Goal: Task Accomplishment & Management: Use online tool/utility

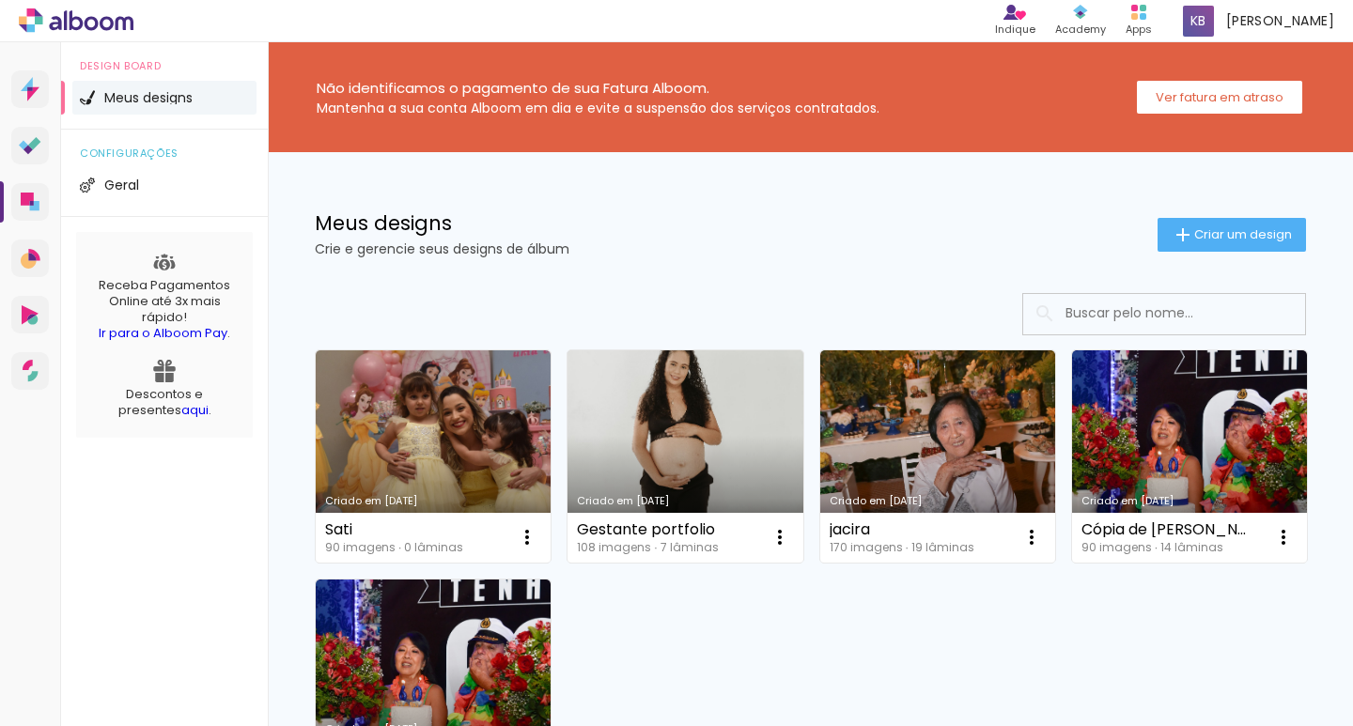
click at [468, 399] on link "Criado em [DATE]" at bounding box center [433, 456] width 235 height 212
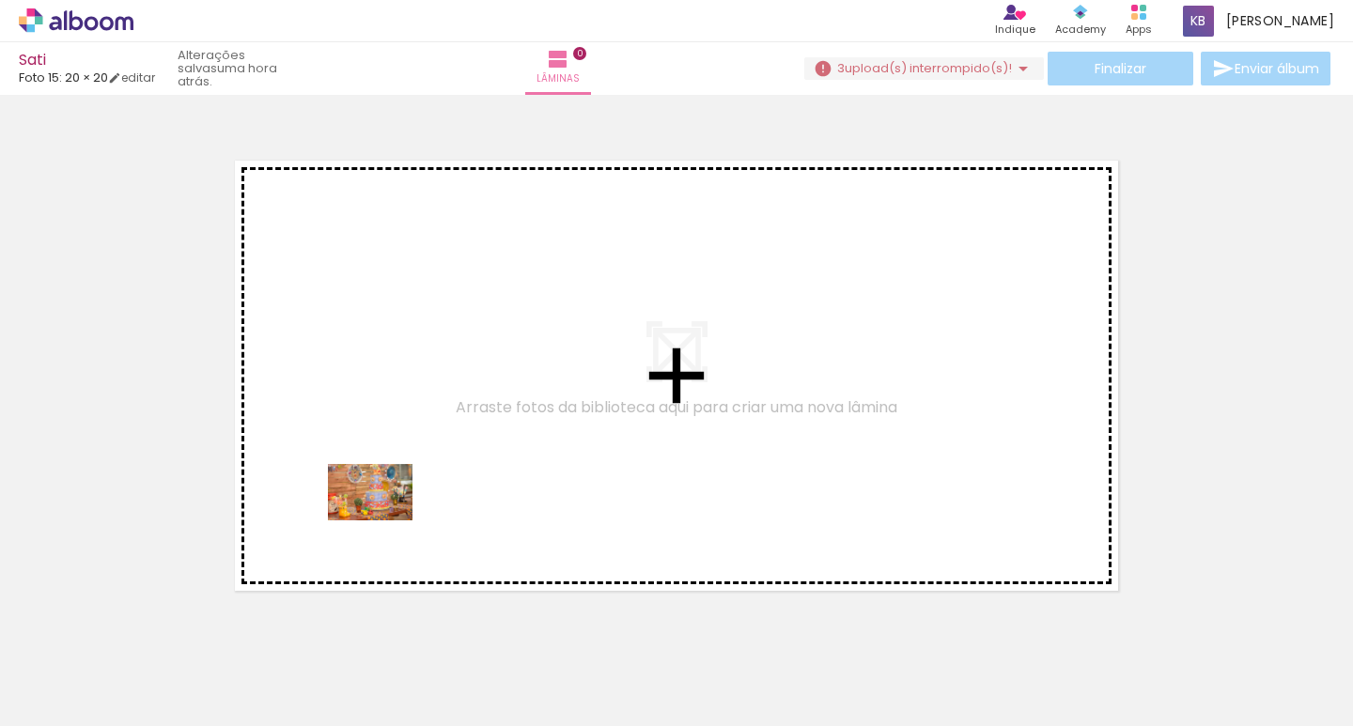
drag, startPoint x: 317, startPoint y: 674, endPoint x: 385, endPoint y: 517, distance: 171.7
click at [385, 517] on quentale-workspace at bounding box center [676, 363] width 1353 height 726
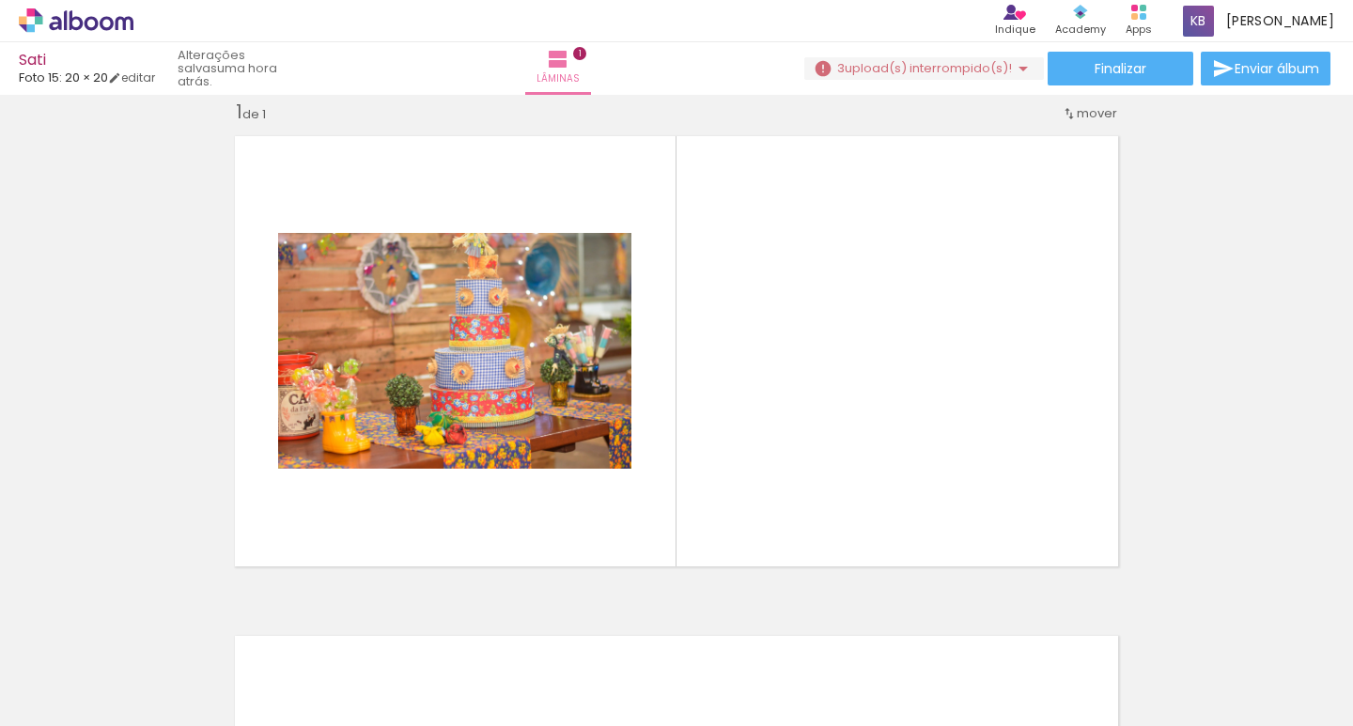
scroll to position [0, 1076]
drag, startPoint x: 480, startPoint y: 680, endPoint x: 488, endPoint y: 688, distance: 11.3
click at [488, 688] on div at bounding box center [479, 663] width 93 height 62
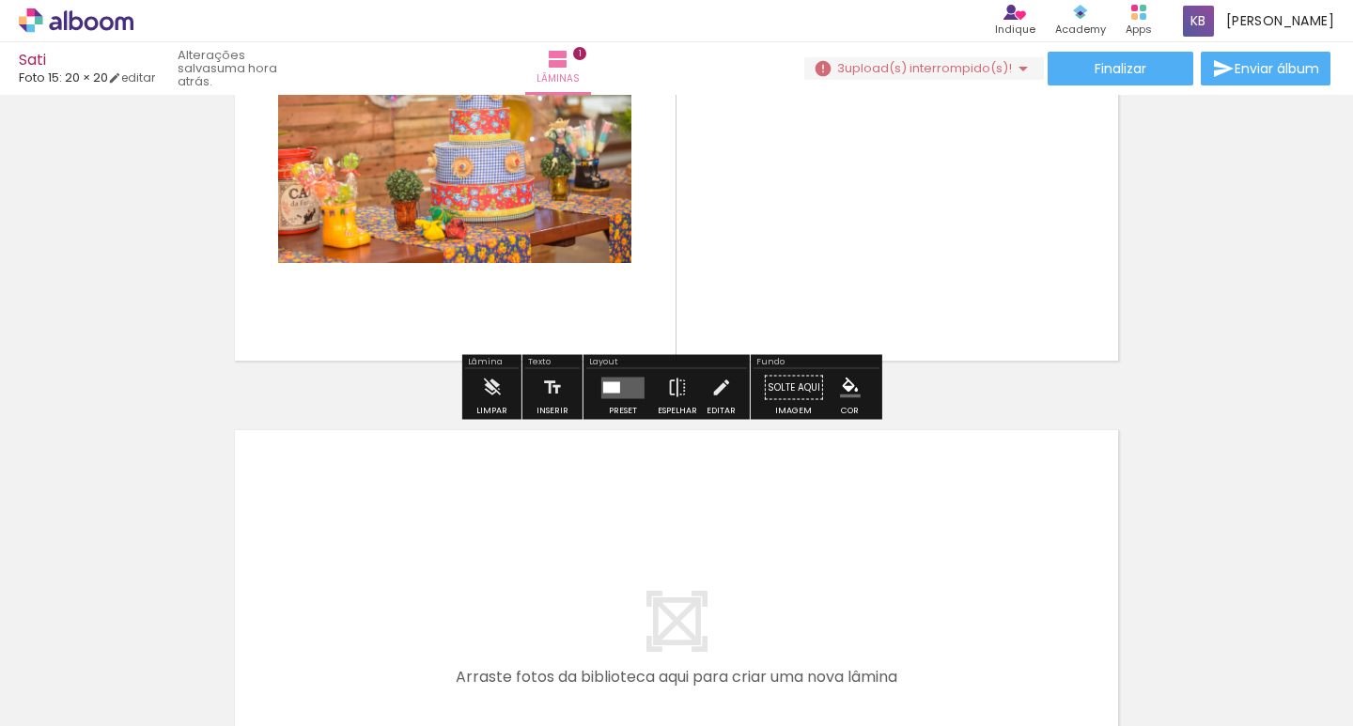
scroll to position [306, 0]
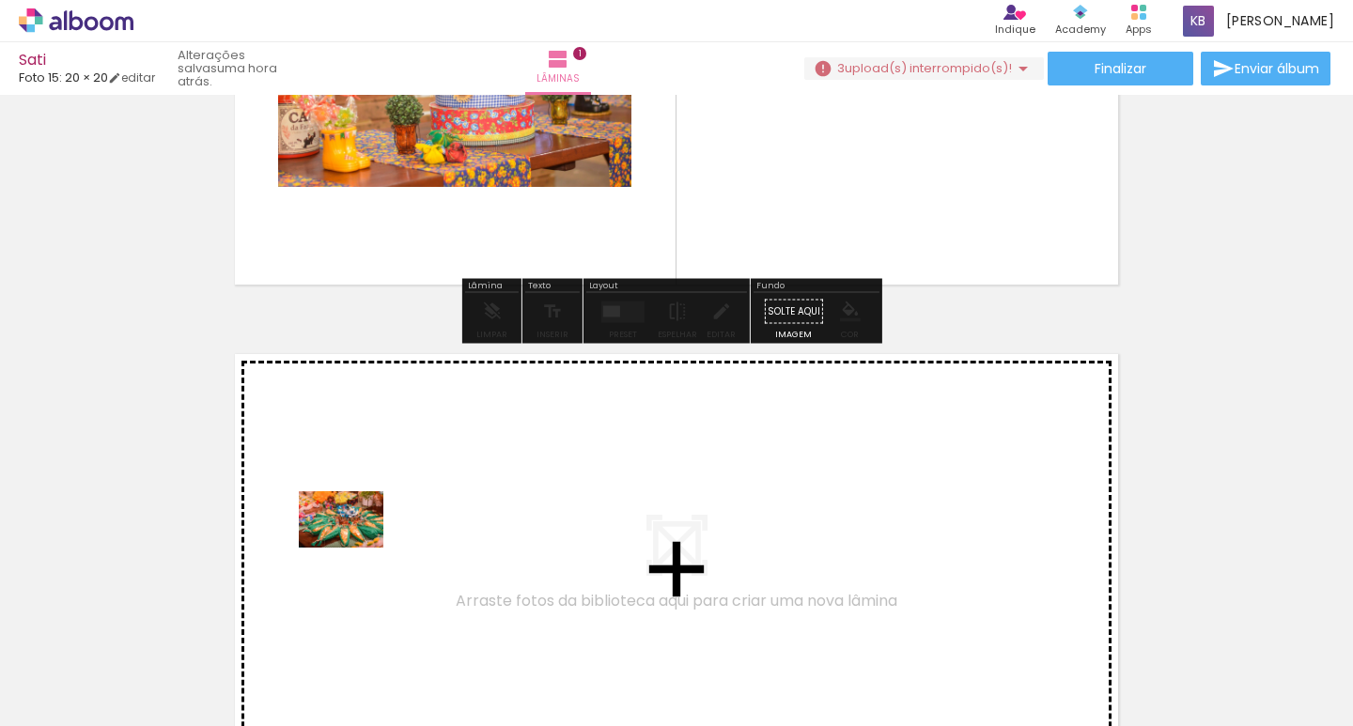
drag, startPoint x: 323, startPoint y: 679, endPoint x: 359, endPoint y: 534, distance: 149.0
click at [359, 534] on quentale-workspace at bounding box center [676, 363] width 1353 height 726
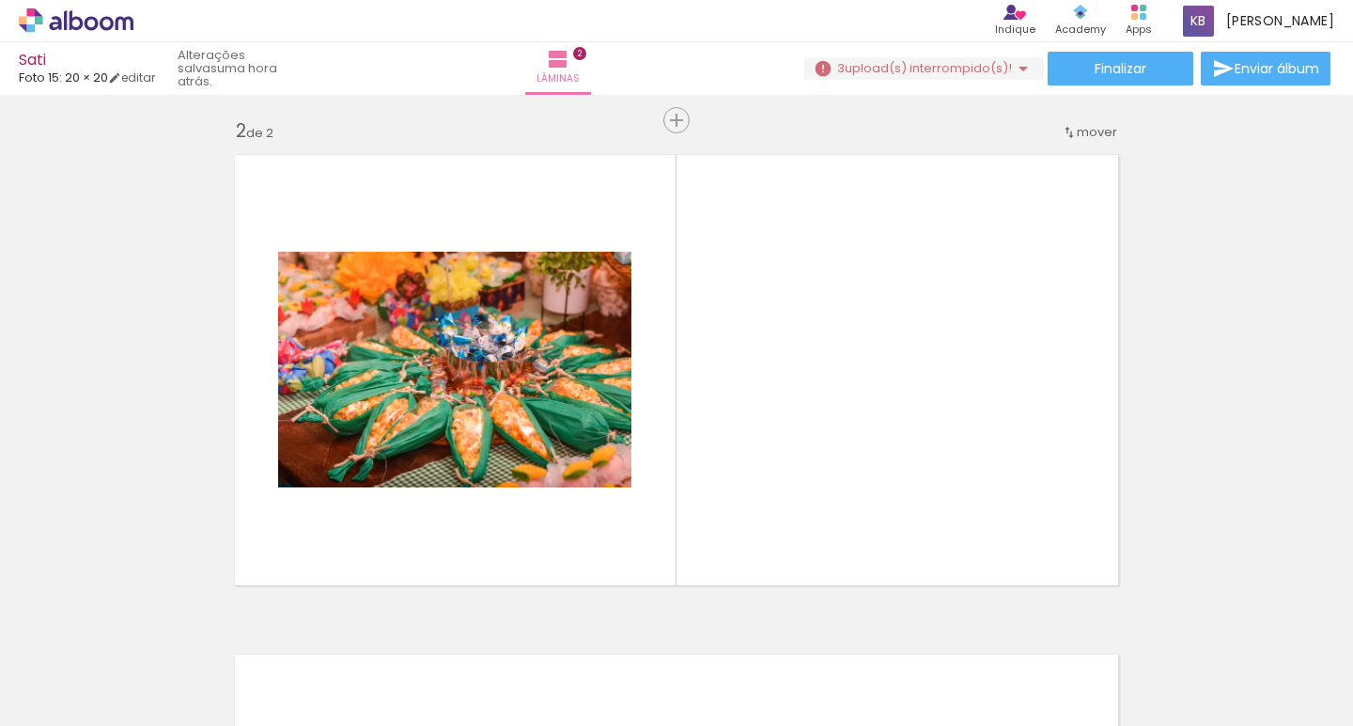
scroll to position [524, 0]
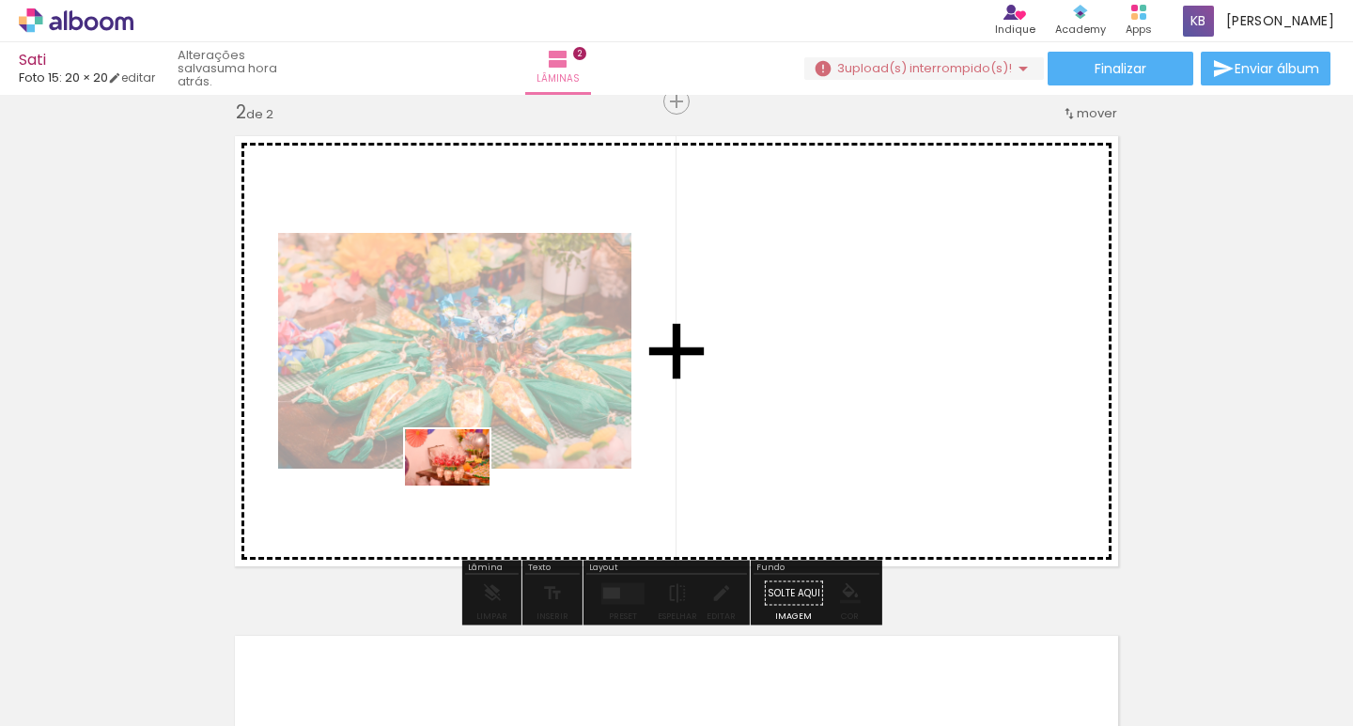
drag, startPoint x: 441, startPoint y: 609, endPoint x: 461, endPoint y: 486, distance: 124.6
click at [461, 486] on quentale-workspace at bounding box center [676, 363] width 1353 height 726
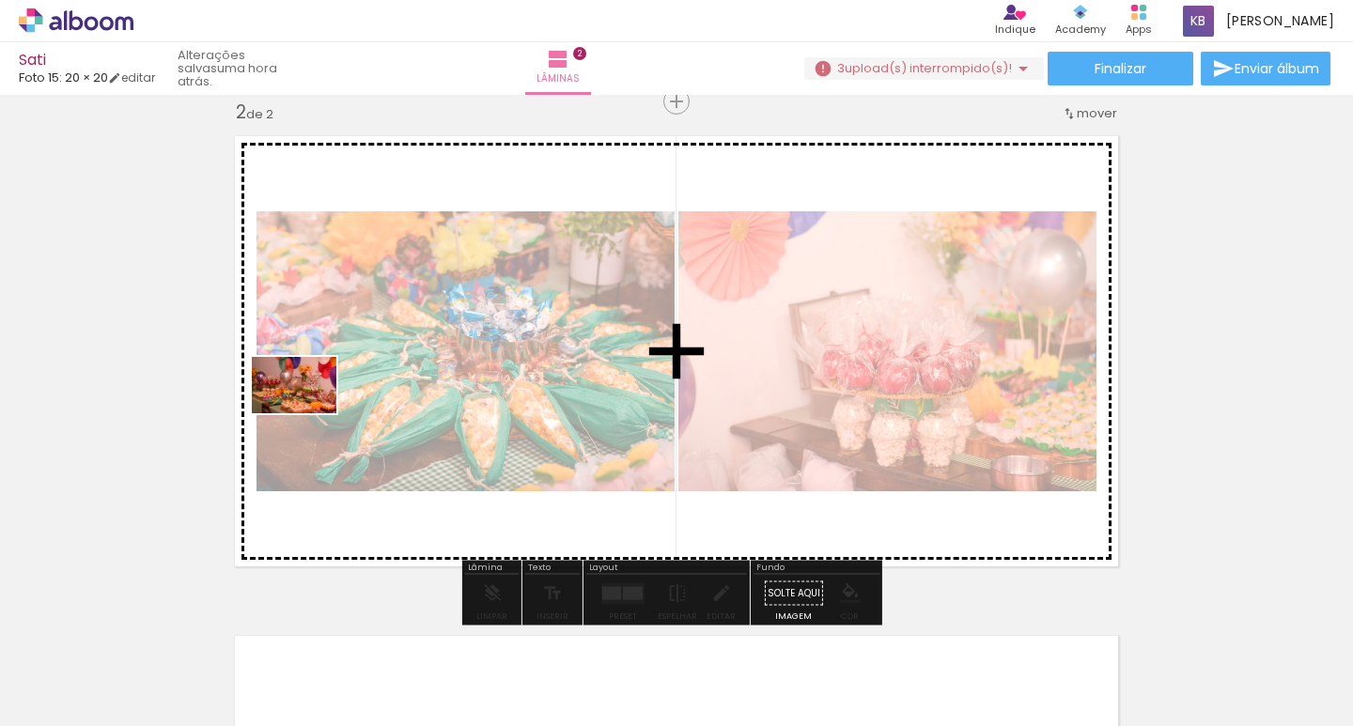
drag, startPoint x: 193, startPoint y: 669, endPoint x: 335, endPoint y: 542, distance: 190.2
click at [309, 412] on quentale-workspace at bounding box center [676, 363] width 1353 height 726
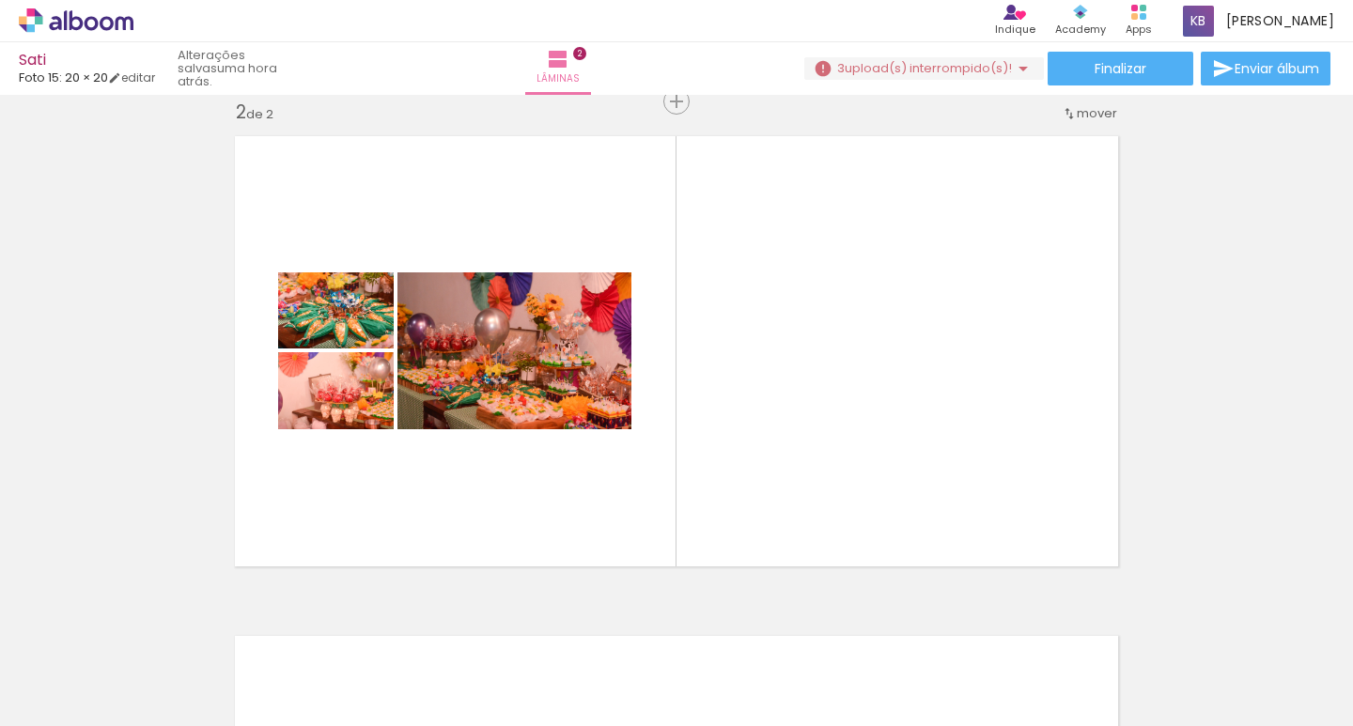
scroll to position [0, 450]
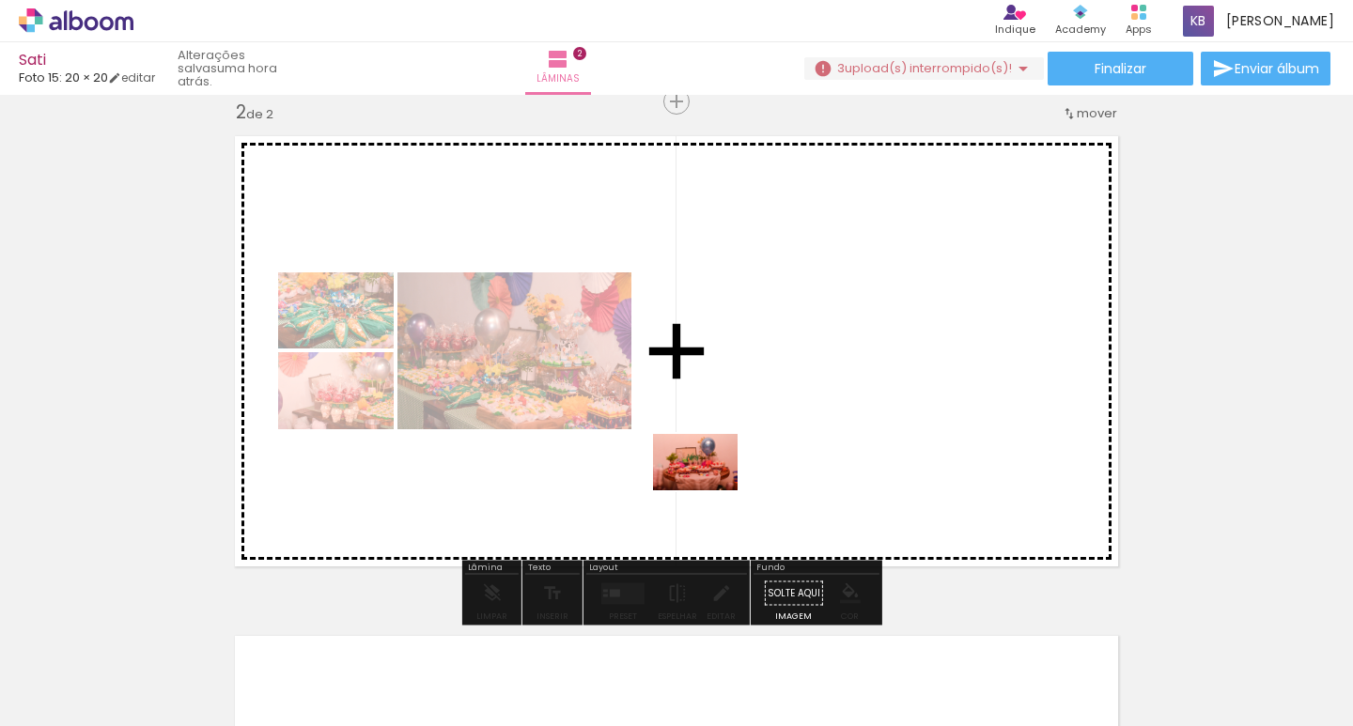
drag, startPoint x: 780, startPoint y: 667, endPoint x: 704, endPoint y: 479, distance: 202.3
click at [704, 479] on quentale-workspace at bounding box center [676, 363] width 1353 height 726
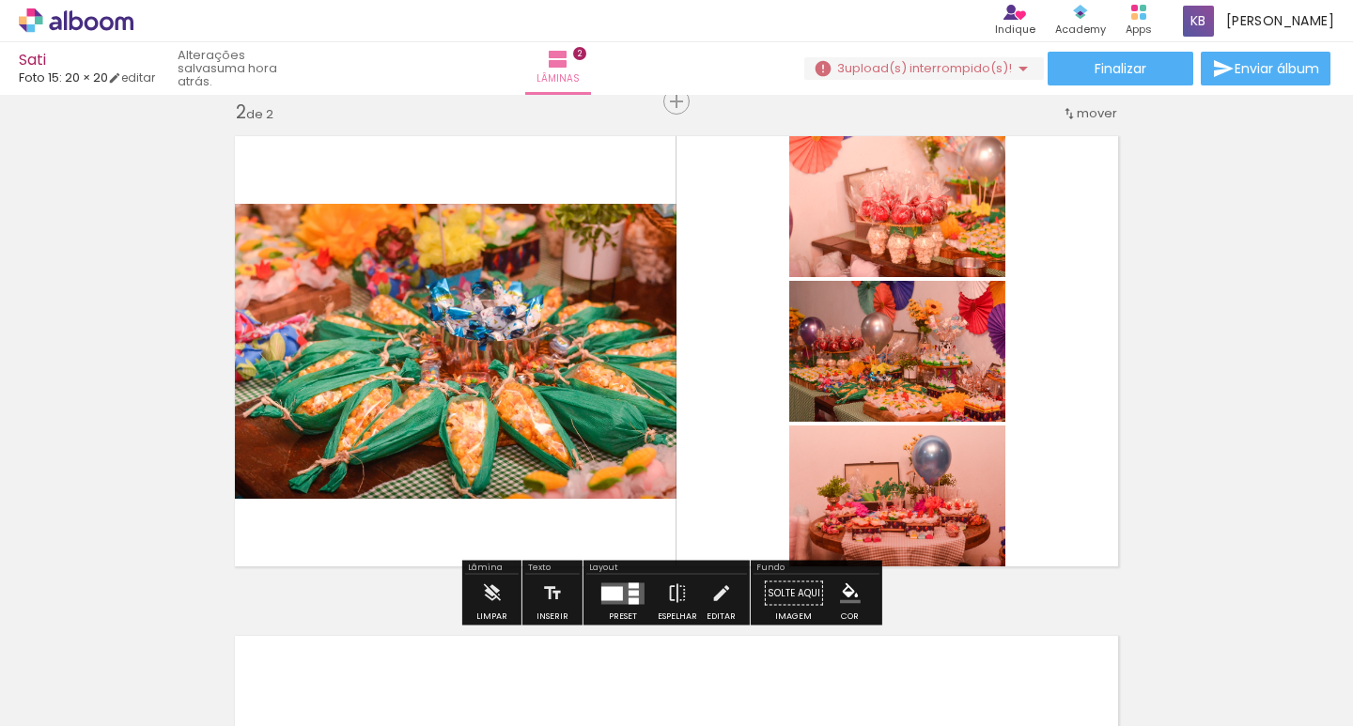
scroll to position [0, 0]
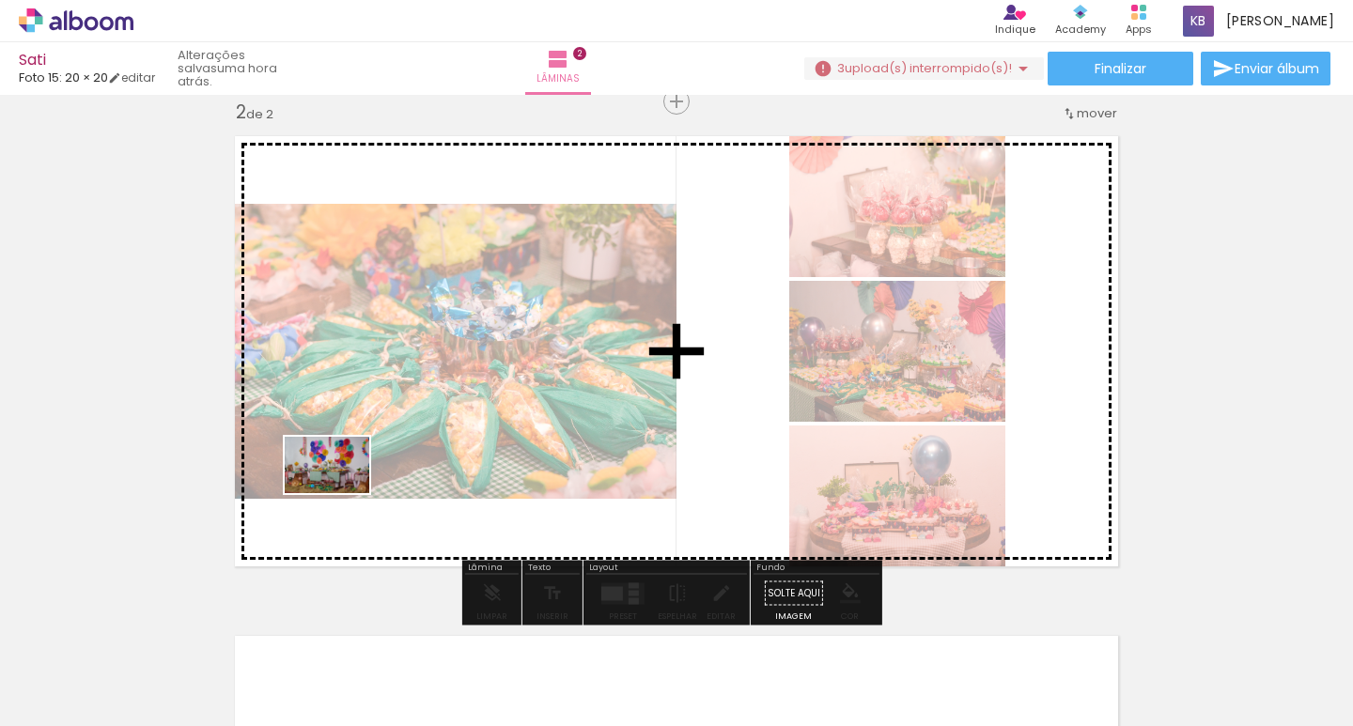
drag, startPoint x: 211, startPoint y: 673, endPoint x: 343, endPoint y: 490, distance: 225.5
click at [343, 490] on quentale-workspace at bounding box center [676, 363] width 1353 height 726
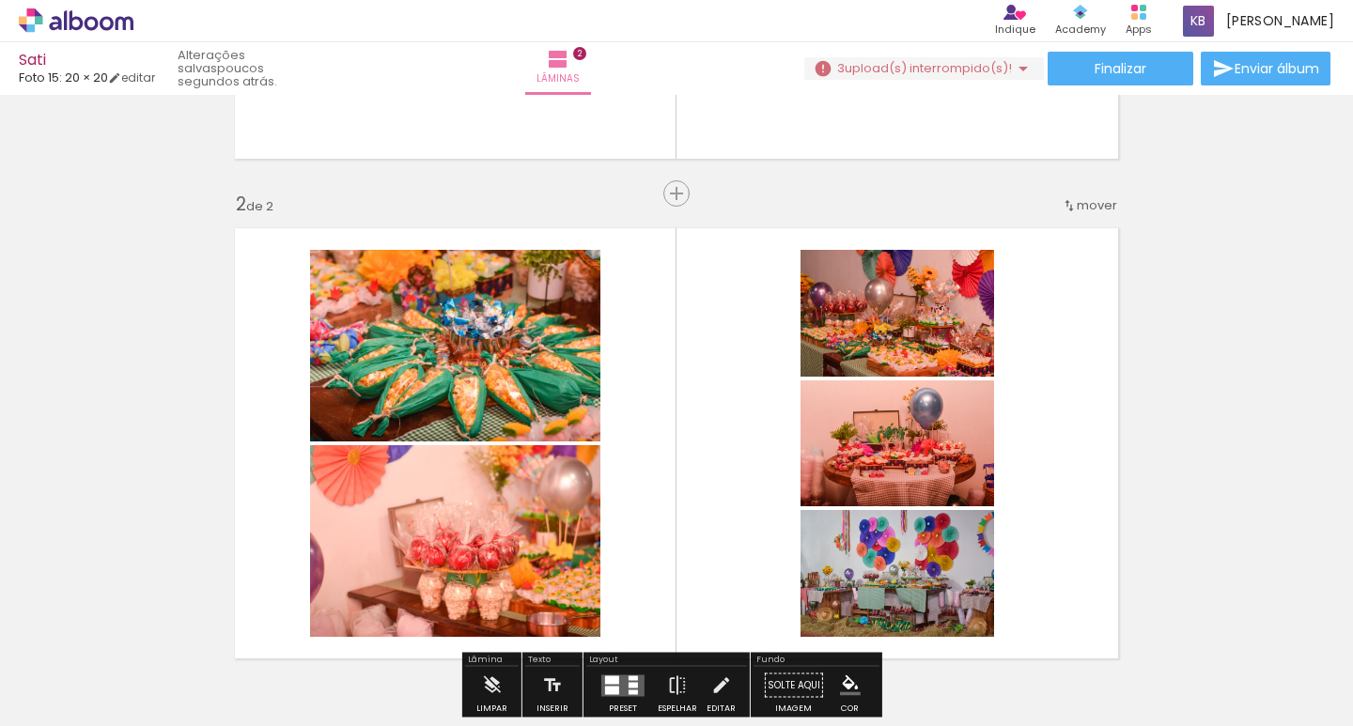
scroll to position [430, 0]
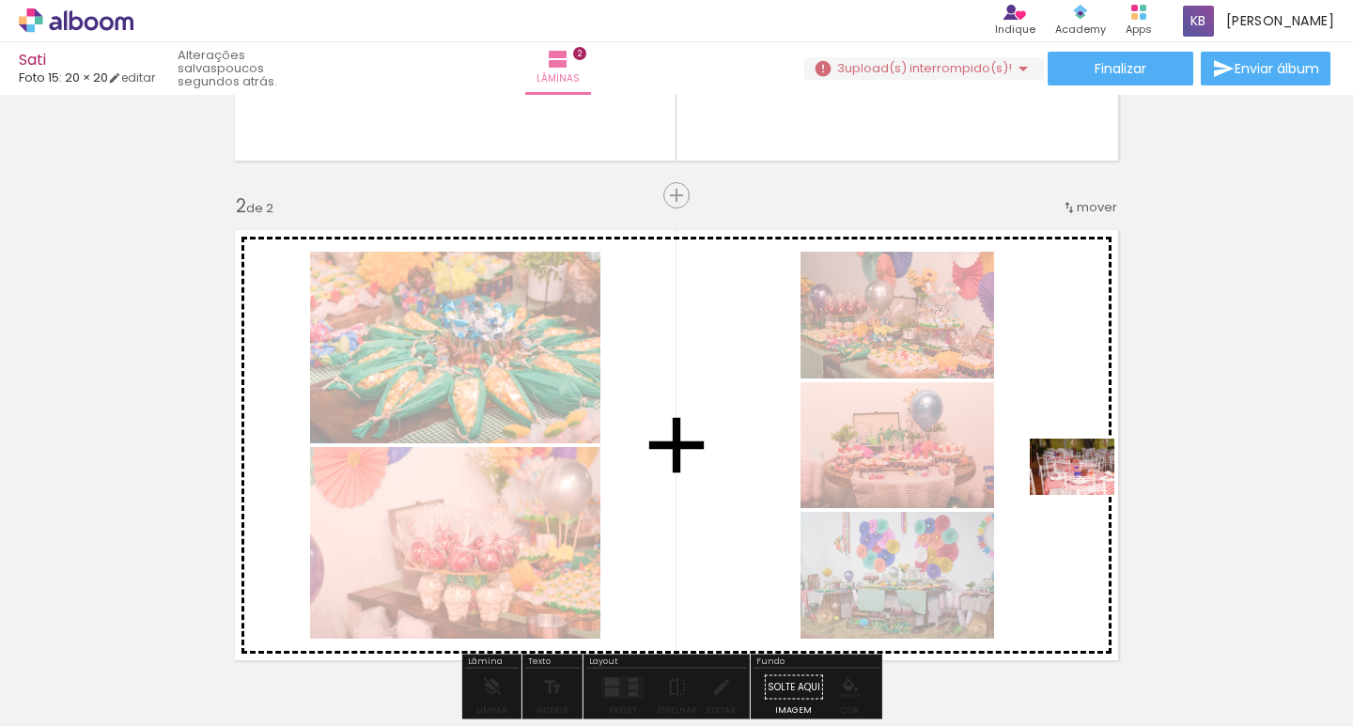
drag, startPoint x: 1263, startPoint y: 647, endPoint x: 1086, endPoint y: 495, distance: 233.8
click at [1086, 495] on quentale-workspace at bounding box center [676, 363] width 1353 height 726
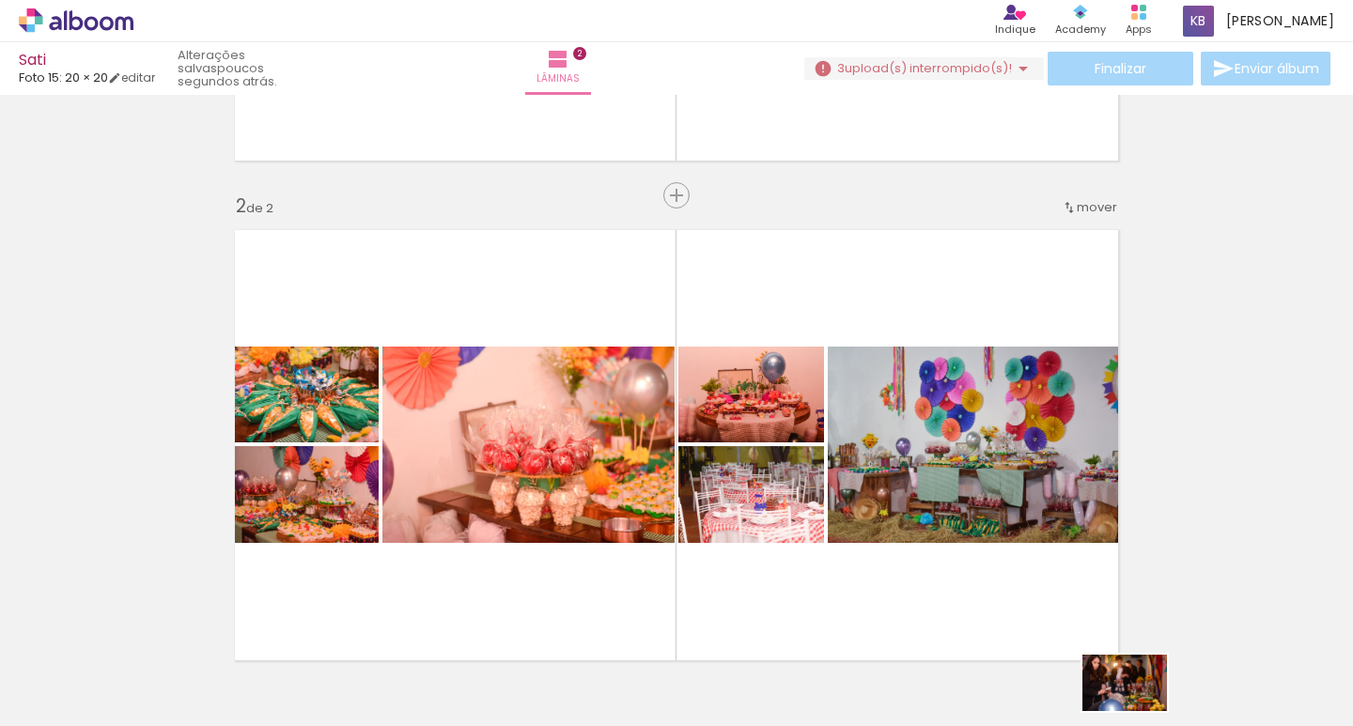
drag, startPoint x: 1178, startPoint y: 711, endPoint x: 1138, endPoint y: 711, distance: 39.4
click at [1138, 711] on quentale-thumb at bounding box center [1170, 663] width 105 height 108
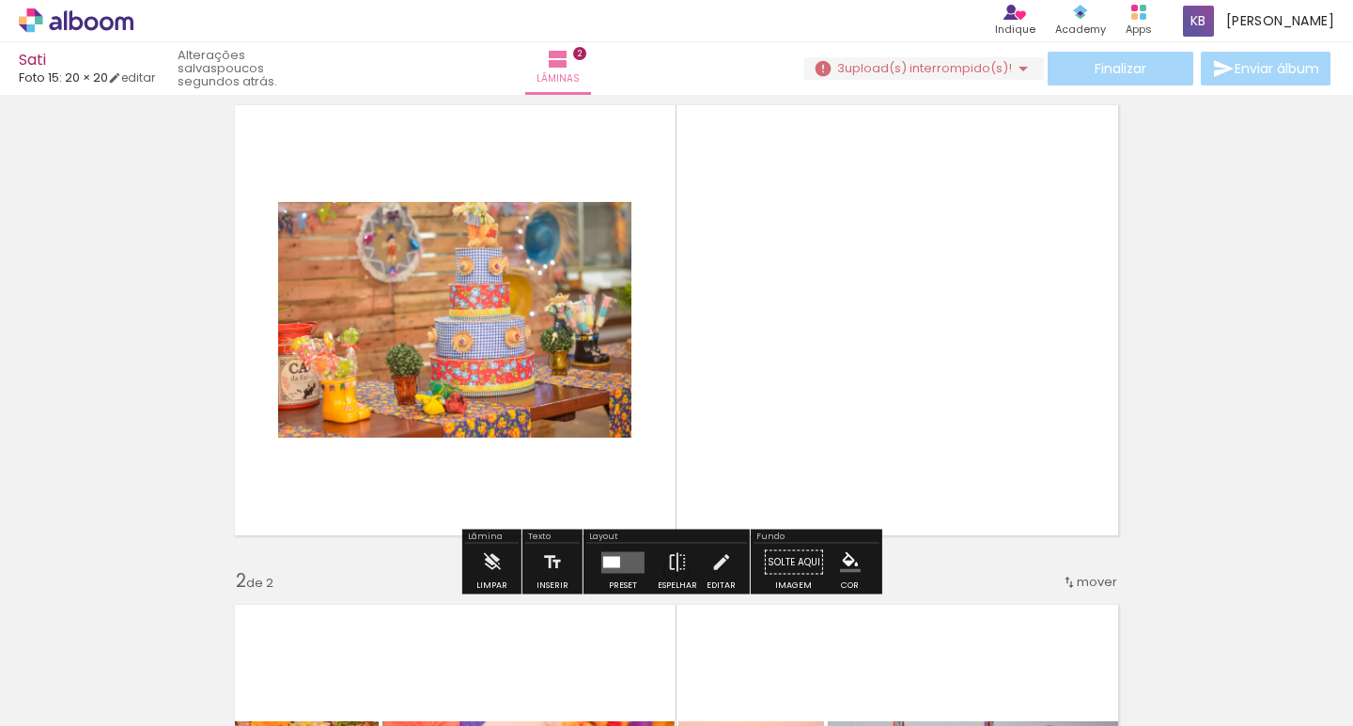
scroll to position [54, 0]
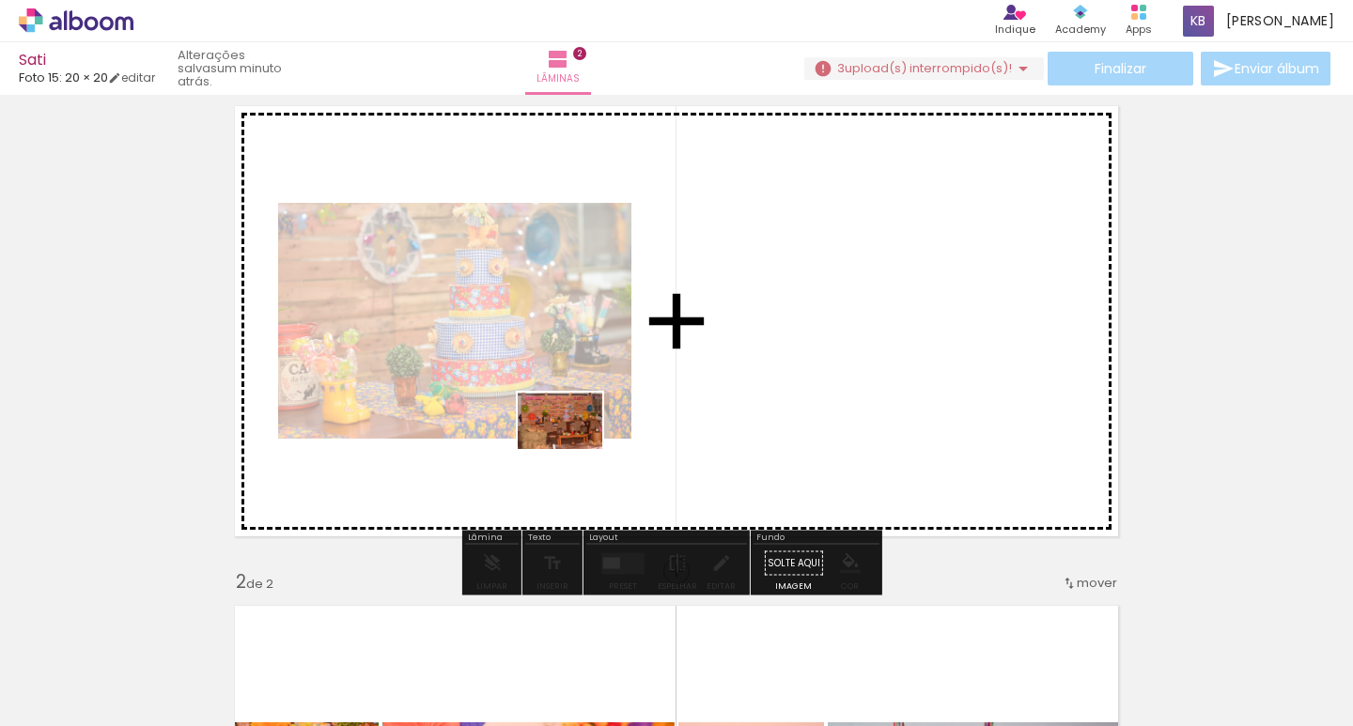
drag, startPoint x: 456, startPoint y: 651, endPoint x: 574, endPoint y: 449, distance: 233.6
click at [574, 449] on quentale-workspace at bounding box center [676, 363] width 1353 height 726
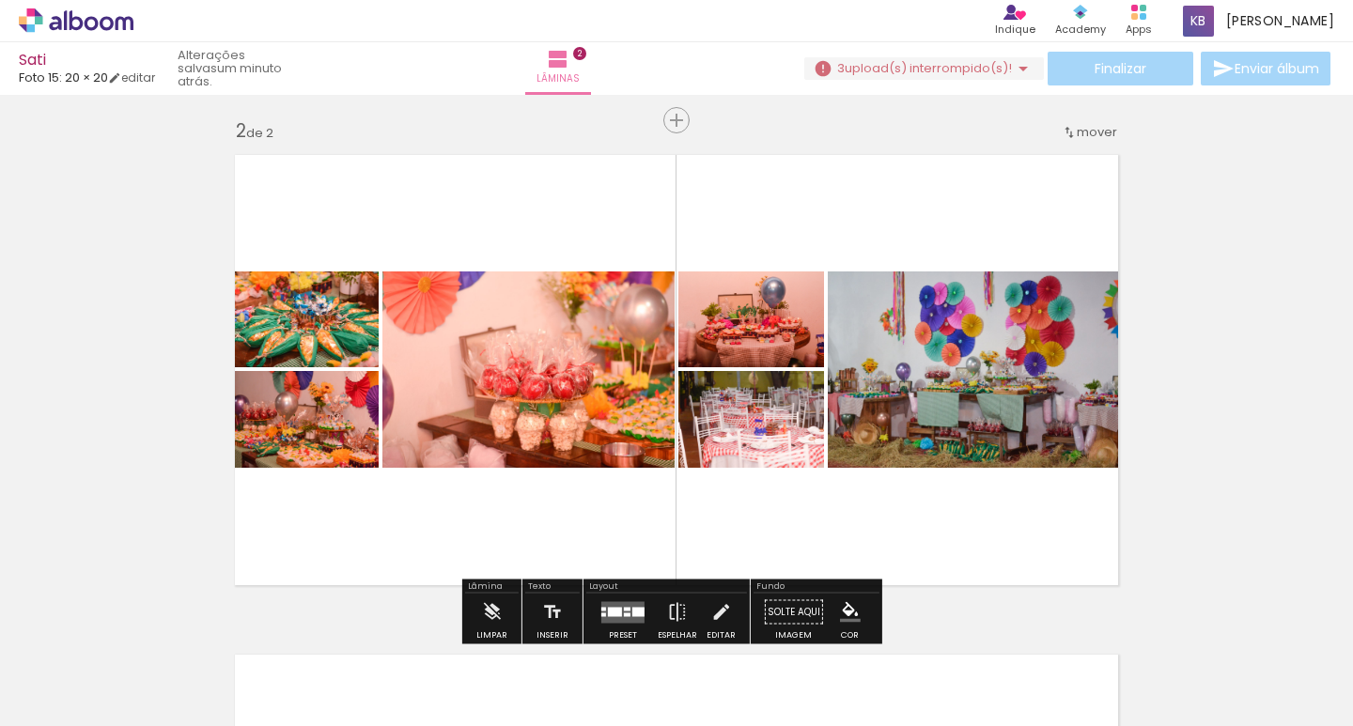
scroll to position [524, 0]
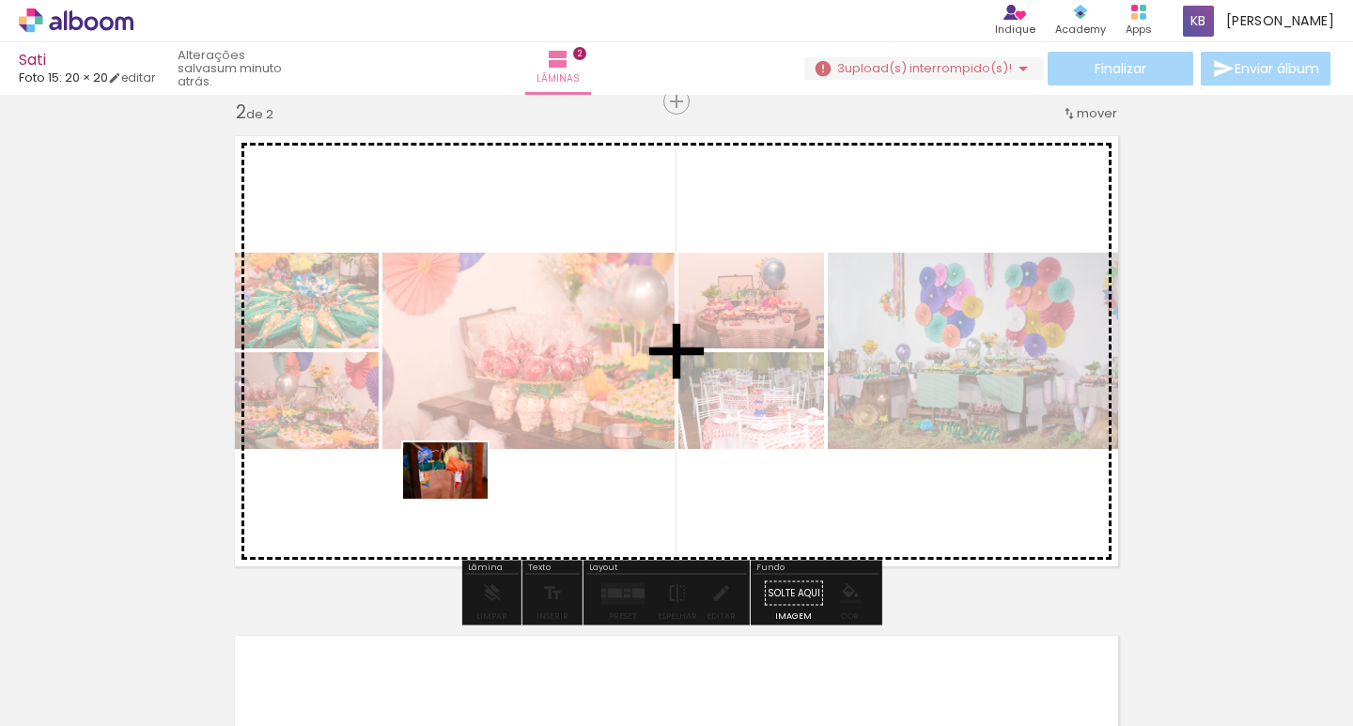
drag, startPoint x: 416, startPoint y: 655, endPoint x: 459, endPoint y: 499, distance: 161.8
click at [459, 499] on quentale-workspace at bounding box center [676, 363] width 1353 height 726
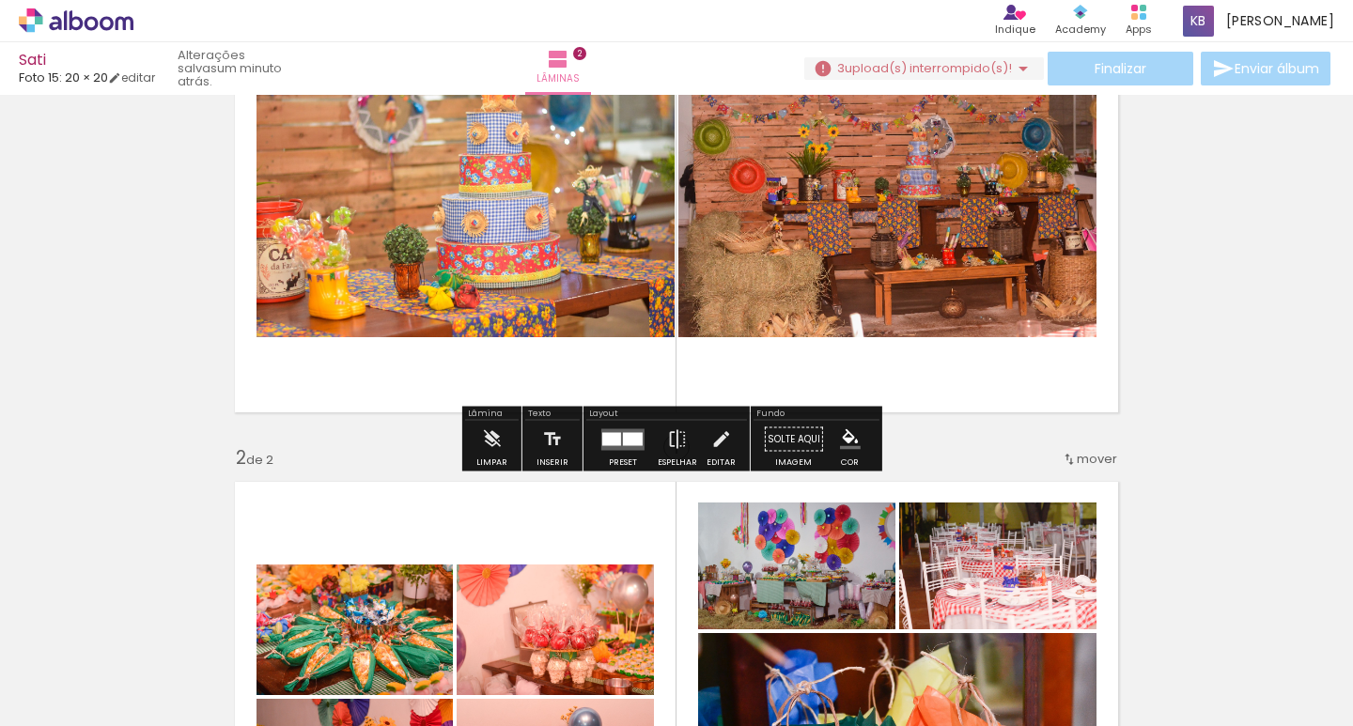
scroll to position [336, 0]
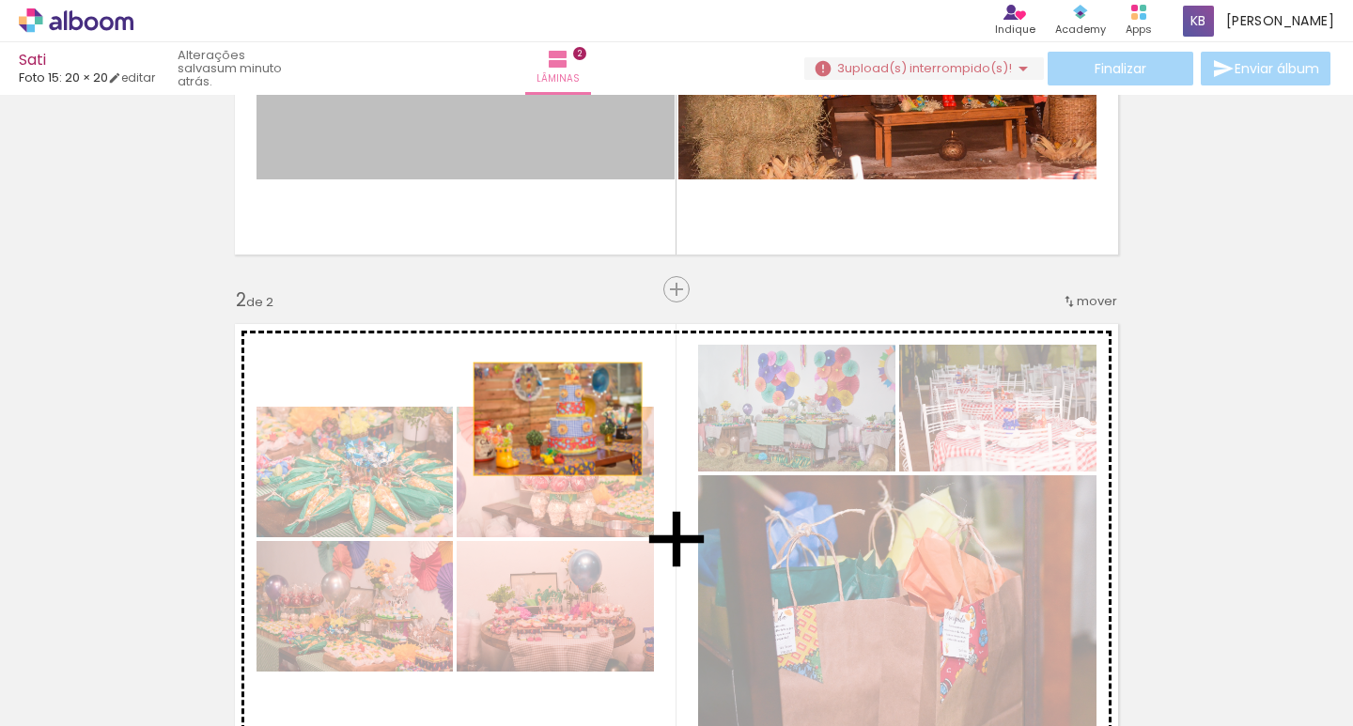
drag, startPoint x: 547, startPoint y: 124, endPoint x: 836, endPoint y: 265, distance: 321.8
click at [535, 486] on div "Inserir lâmina 1 de 2 Inserir lâmina 2 de 2" at bounding box center [676, 515] width 1353 height 1500
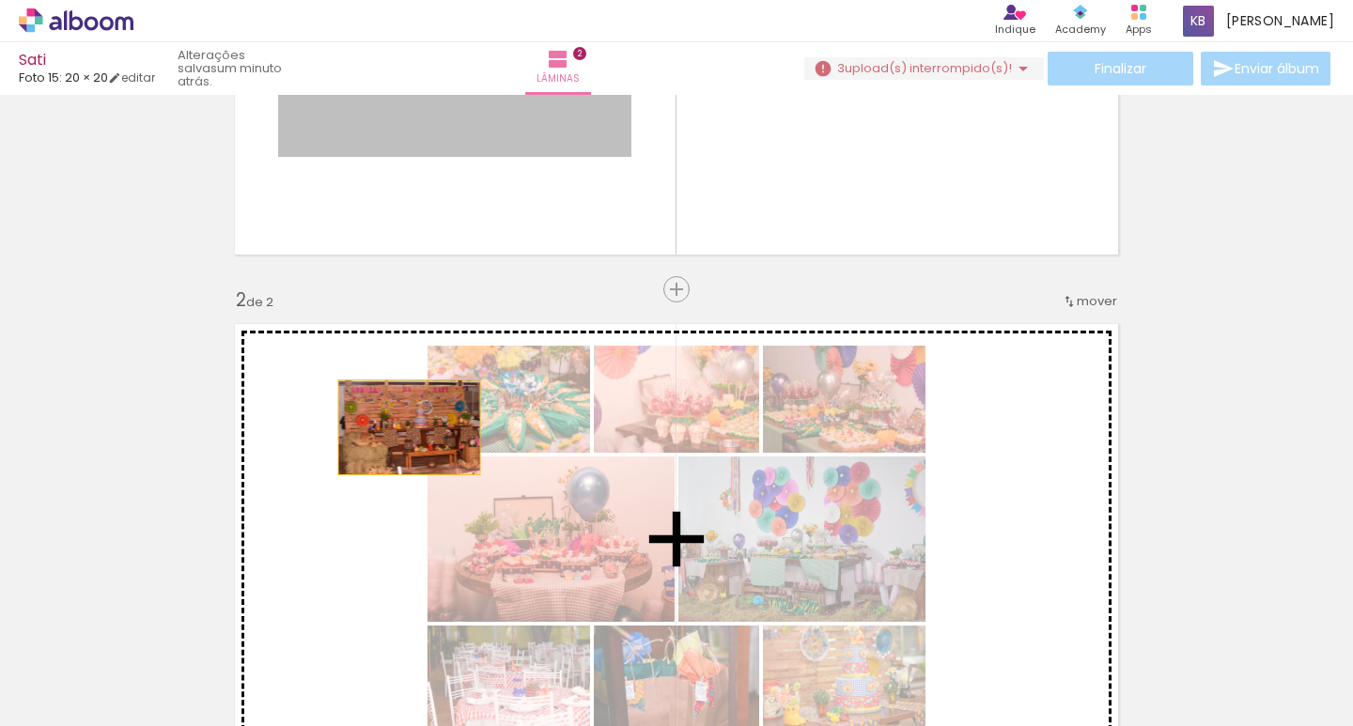
drag, startPoint x: 506, startPoint y: 122, endPoint x: 658, endPoint y: 630, distance: 530.4
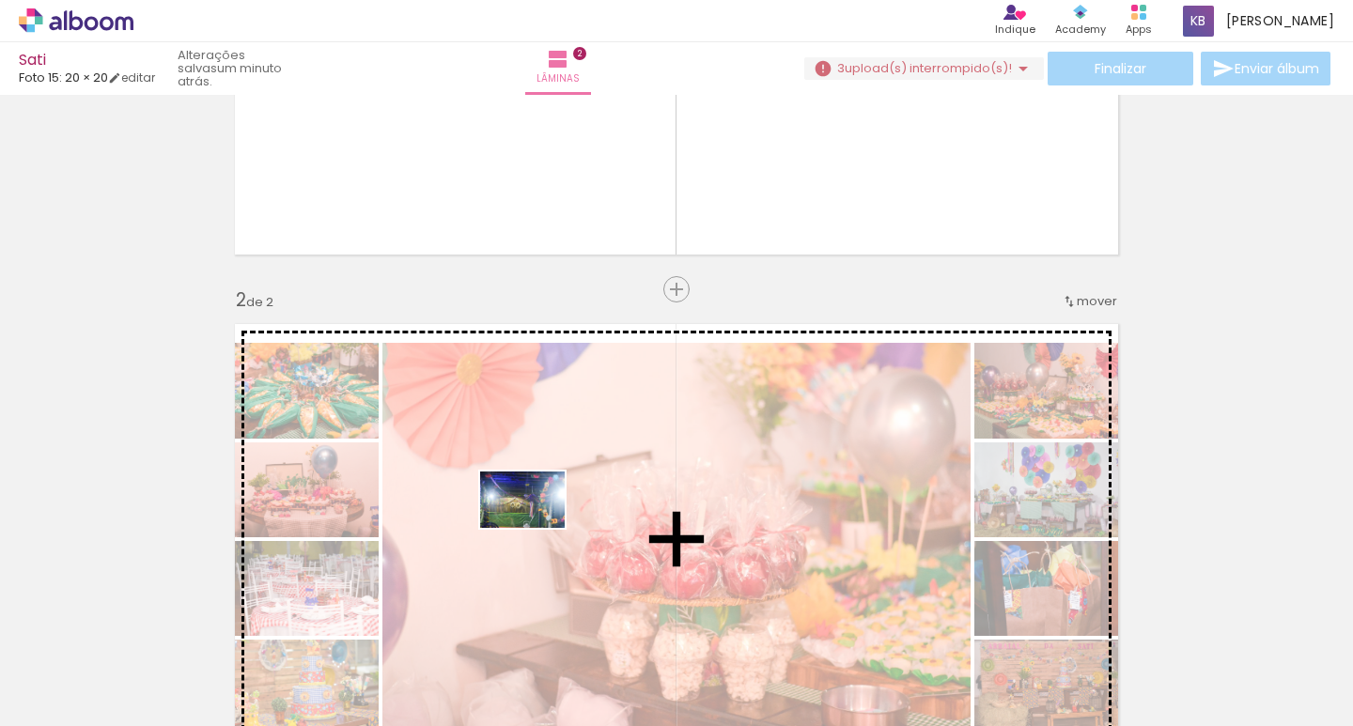
drag, startPoint x: 512, startPoint y: 654, endPoint x: 536, endPoint y: 528, distance: 128.2
click at [536, 528] on quentale-workspace at bounding box center [676, 363] width 1353 height 726
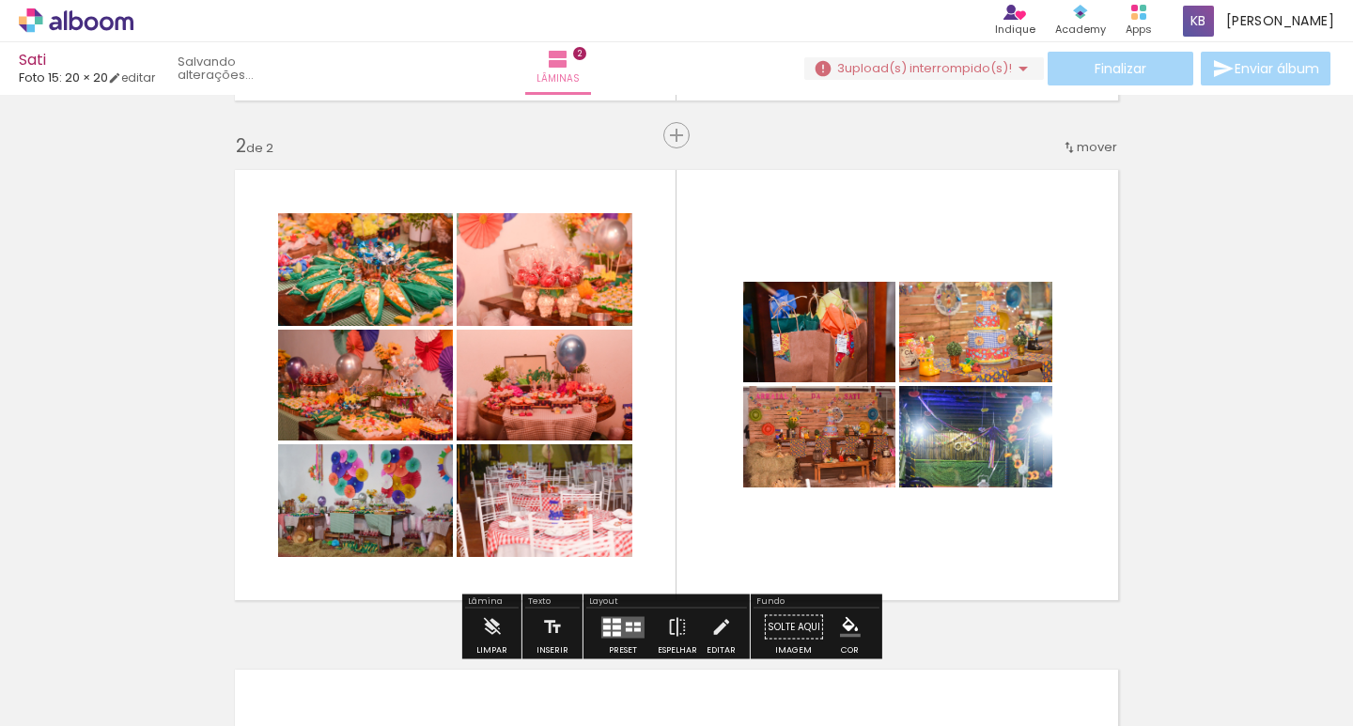
scroll to position [376, 0]
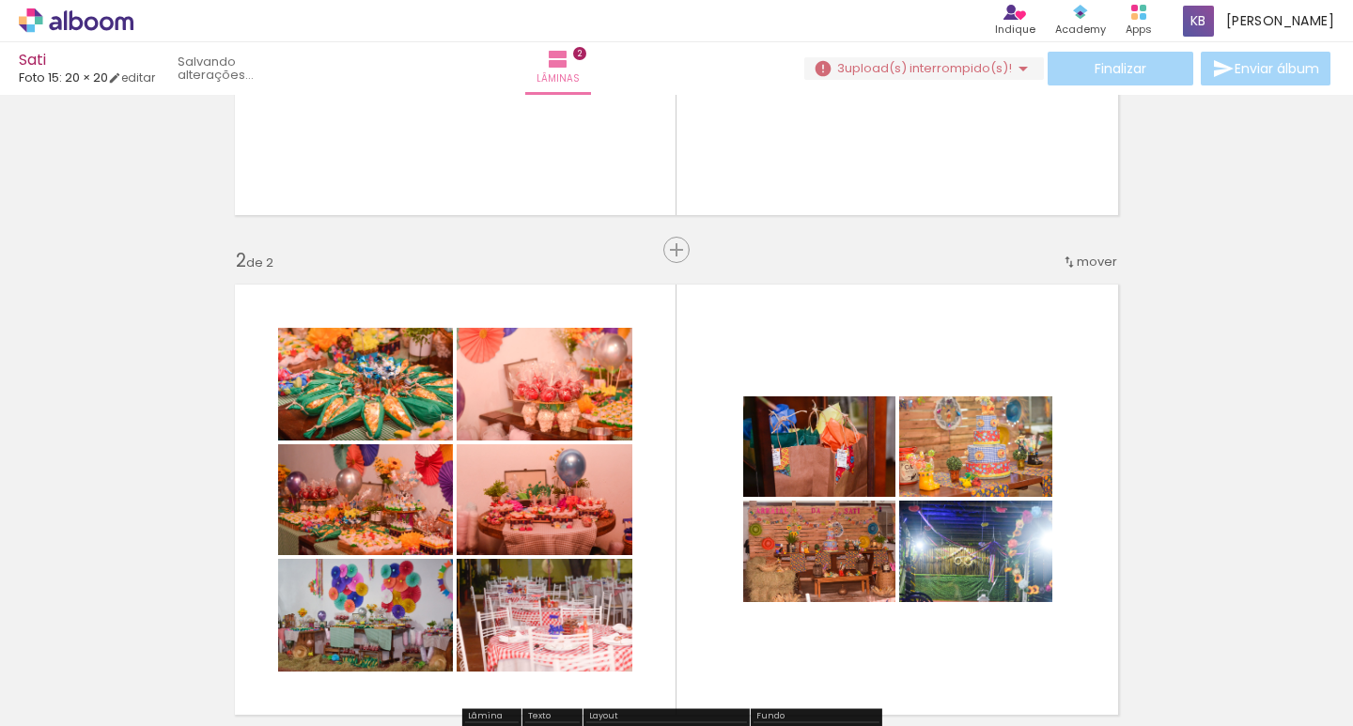
click at [1076, 268] on span "mover" at bounding box center [1096, 262] width 40 height 18
click at [1065, 263] on paper-item "antes da 1" at bounding box center [1041, 258] width 143 height 31
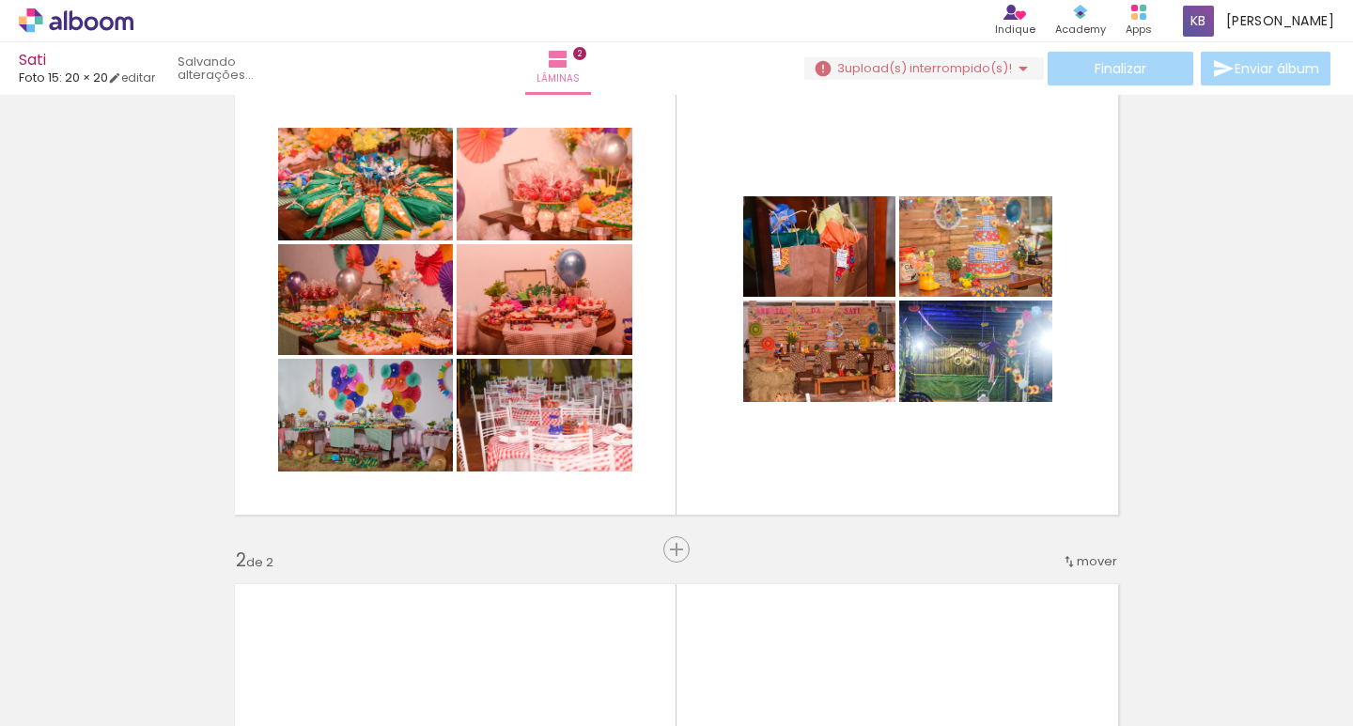
scroll to position [118, 0]
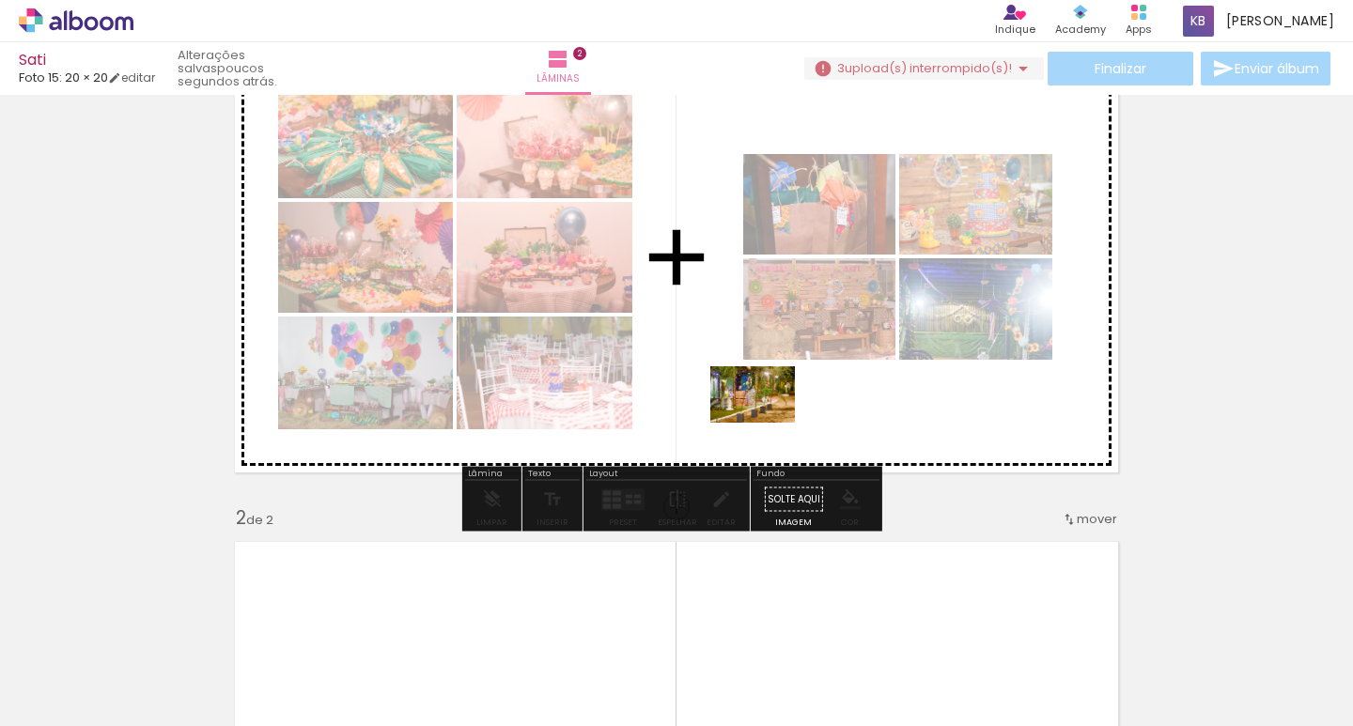
drag, startPoint x: 838, startPoint y: 667, endPoint x: 766, endPoint y: 423, distance: 254.4
click at [766, 423] on quentale-workspace at bounding box center [676, 363] width 1353 height 726
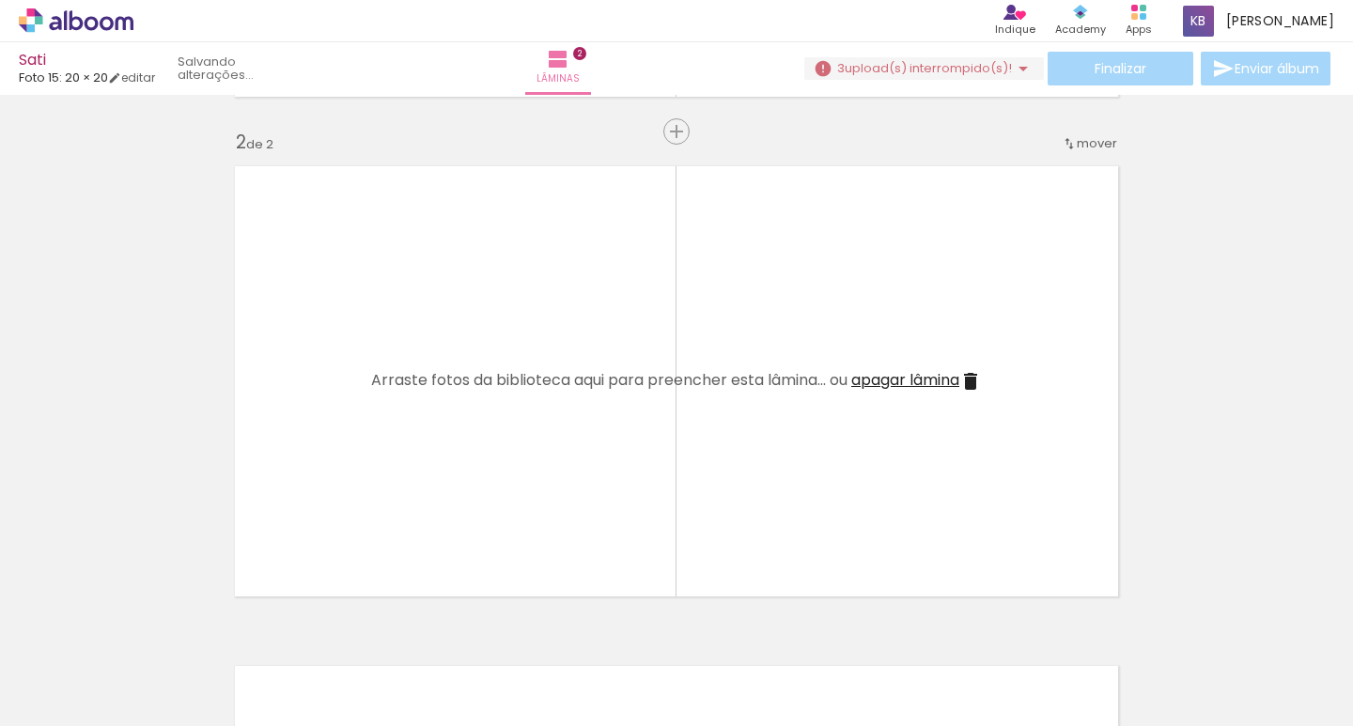
scroll to position [0, 0]
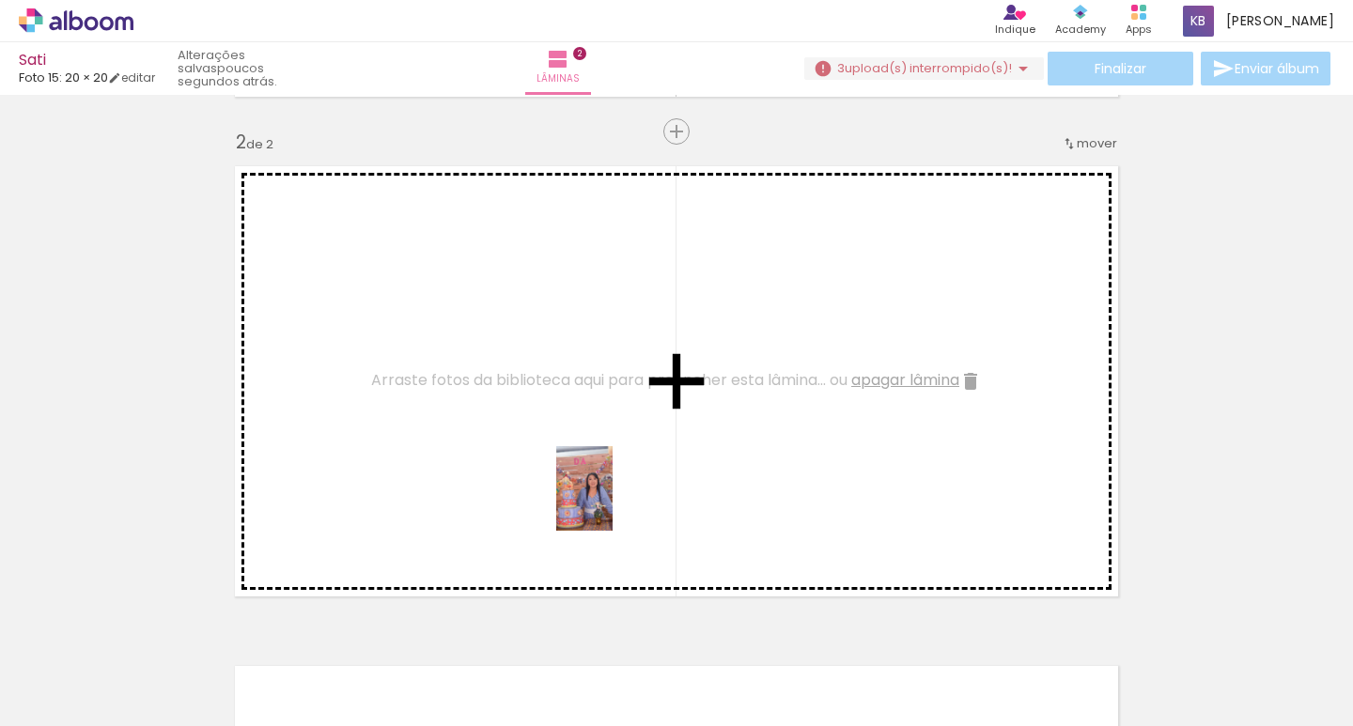
drag, startPoint x: 733, startPoint y: 676, endPoint x: 792, endPoint y: 641, distance: 69.1
click at [615, 506] on quentale-workspace at bounding box center [676, 363] width 1353 height 726
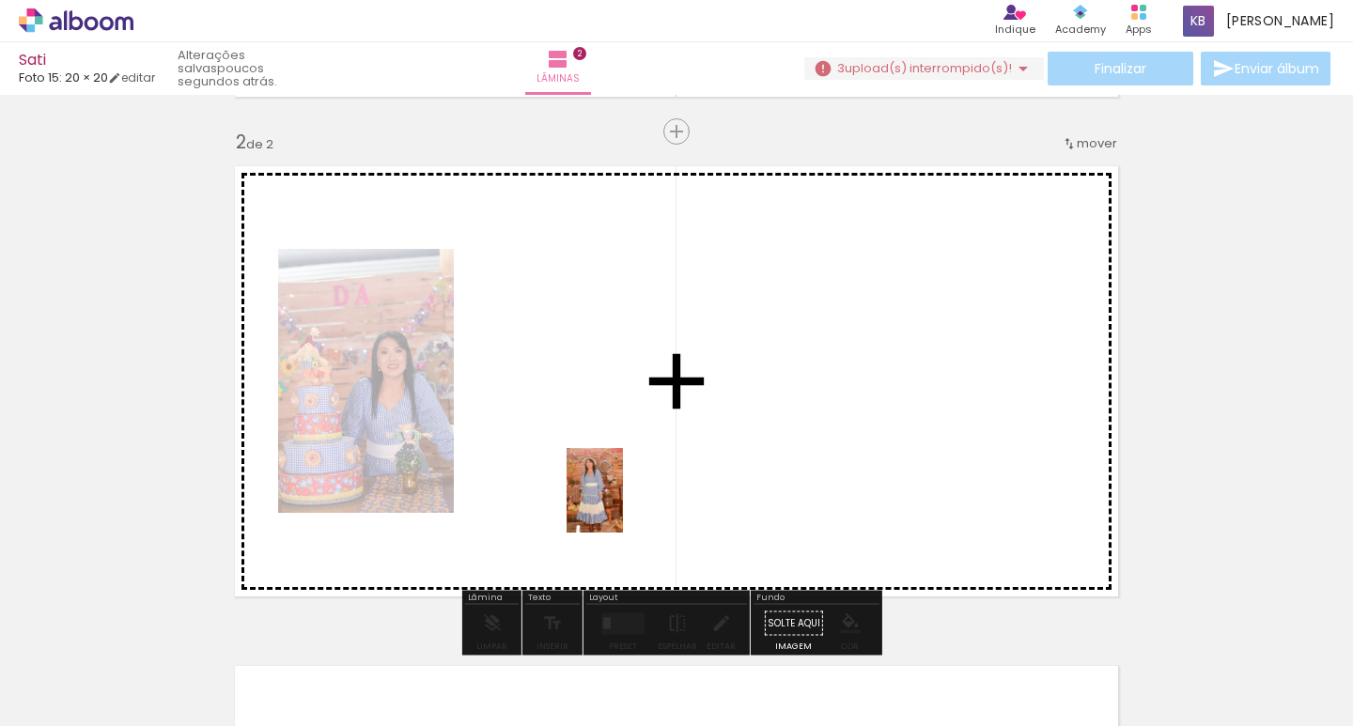
drag, startPoint x: 808, startPoint y: 663, endPoint x: 623, endPoint y: 504, distance: 243.8
click at [623, 504] on quentale-workspace at bounding box center [676, 363] width 1353 height 726
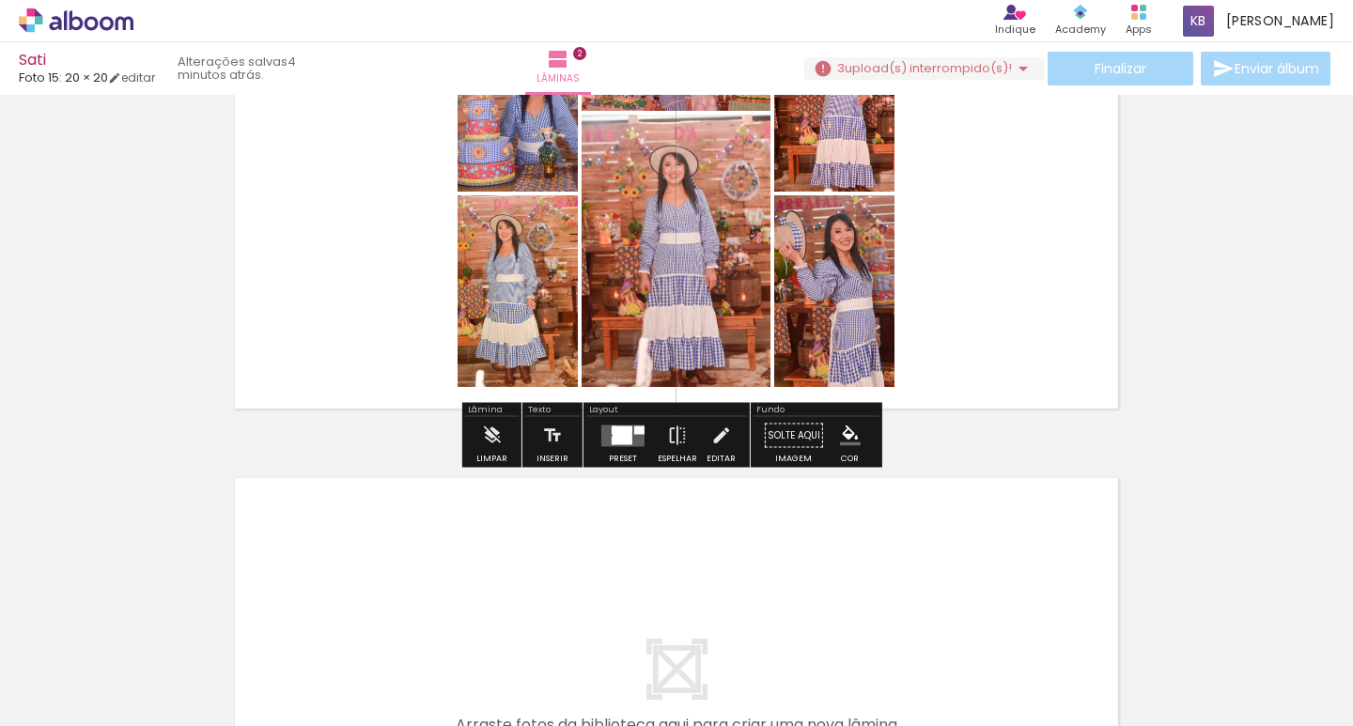
scroll to position [776, 0]
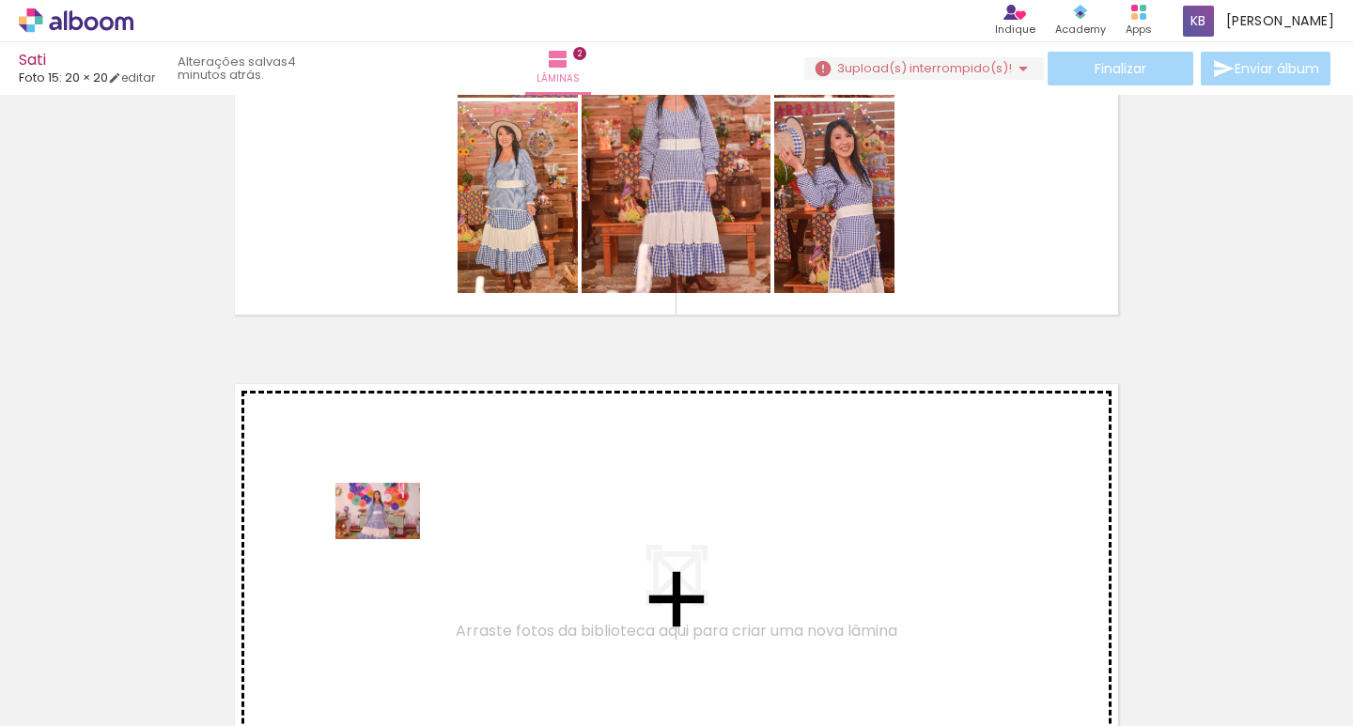
drag, startPoint x: 213, startPoint y: 667, endPoint x: 392, endPoint y: 539, distance: 219.5
click at [392, 539] on quentale-workspace at bounding box center [676, 363] width 1353 height 726
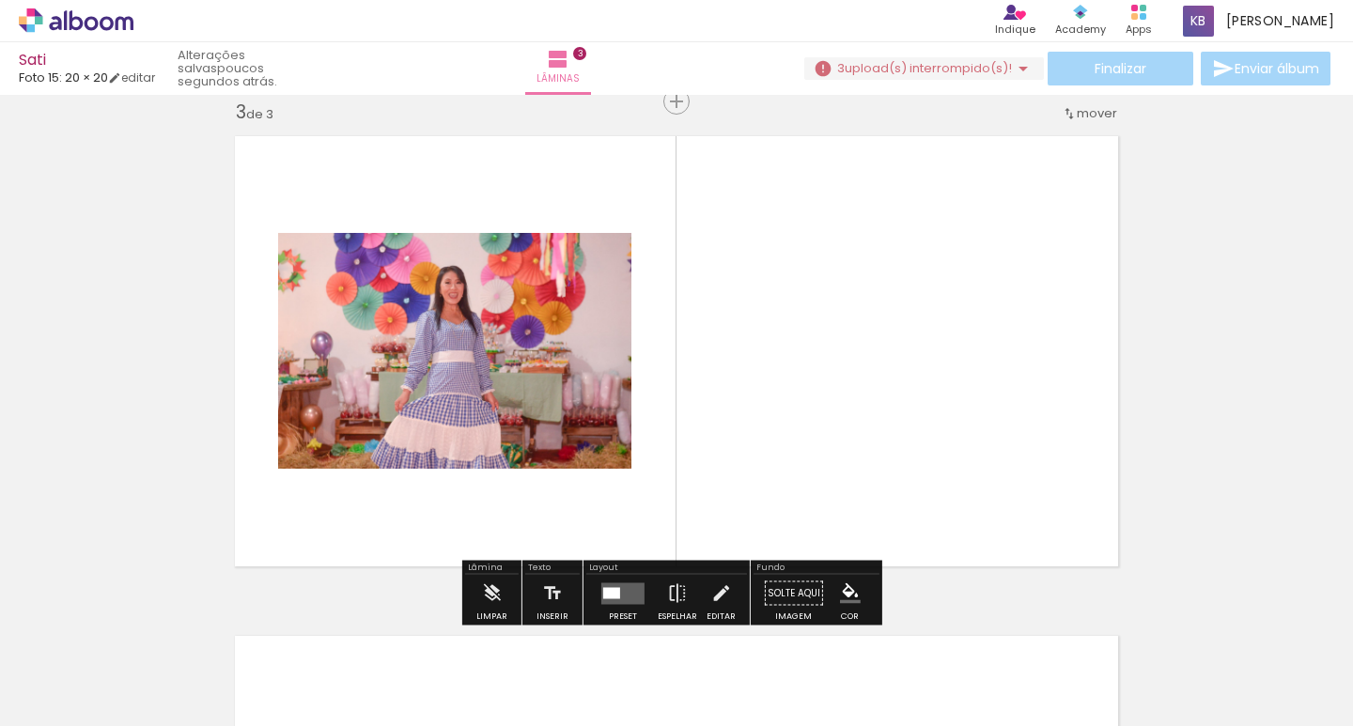
scroll to position [1118, 0]
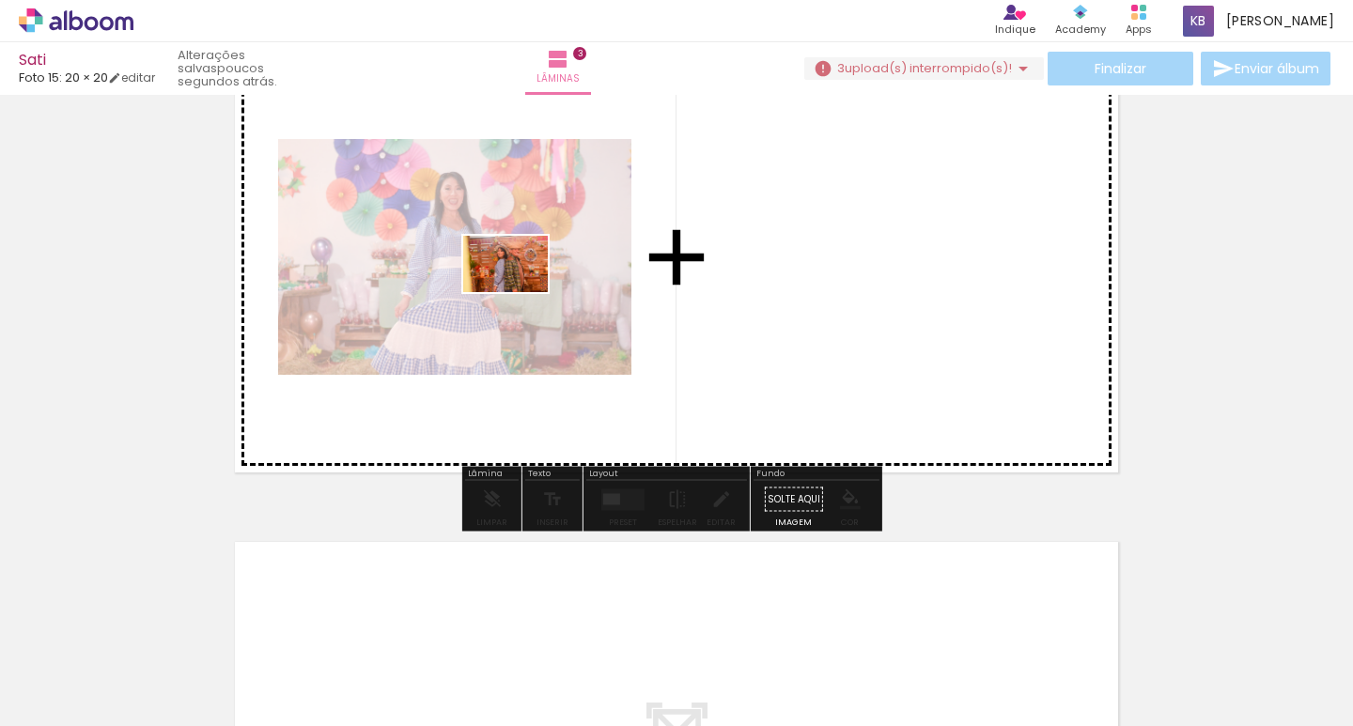
drag, startPoint x: 490, startPoint y: 652, endPoint x: 519, endPoint y: 292, distance: 360.9
click at [519, 292] on quentale-workspace at bounding box center [676, 363] width 1353 height 726
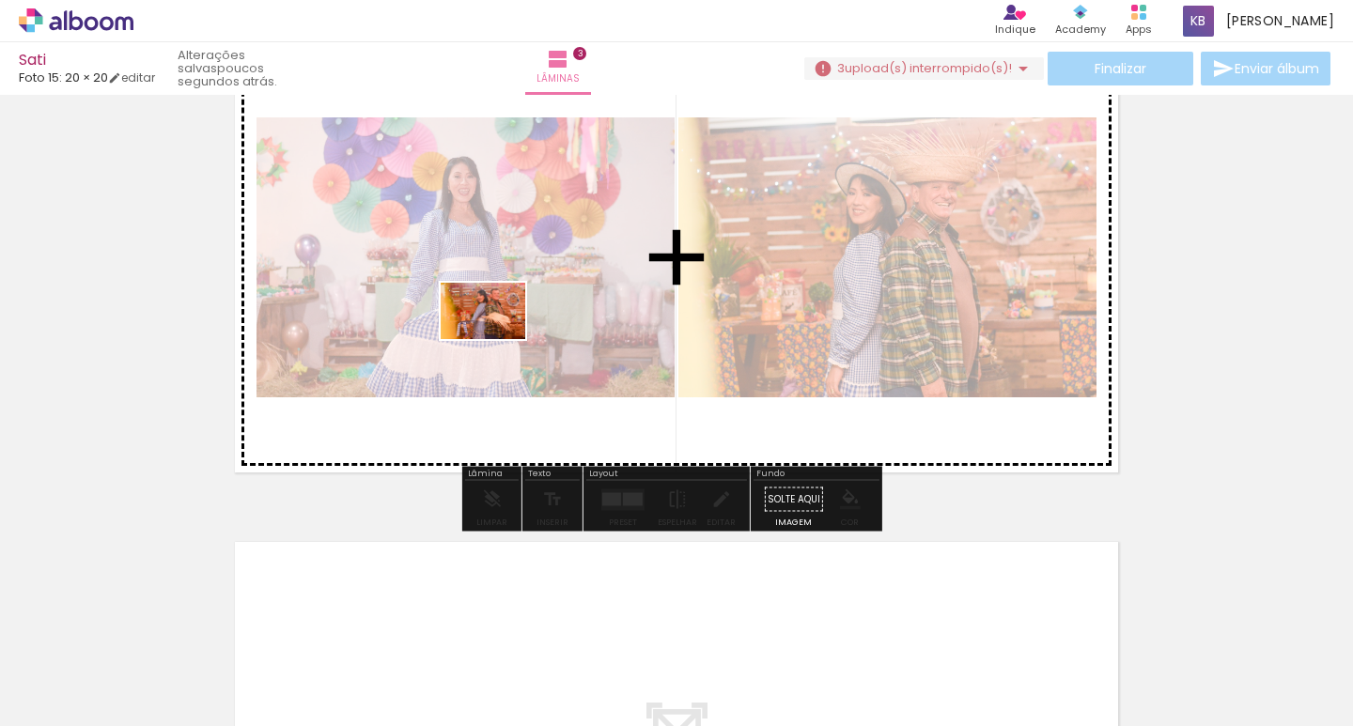
drag, startPoint x: 577, startPoint y: 642, endPoint x: 497, endPoint y: 339, distance: 312.8
click at [497, 339] on quentale-workspace at bounding box center [676, 363] width 1353 height 726
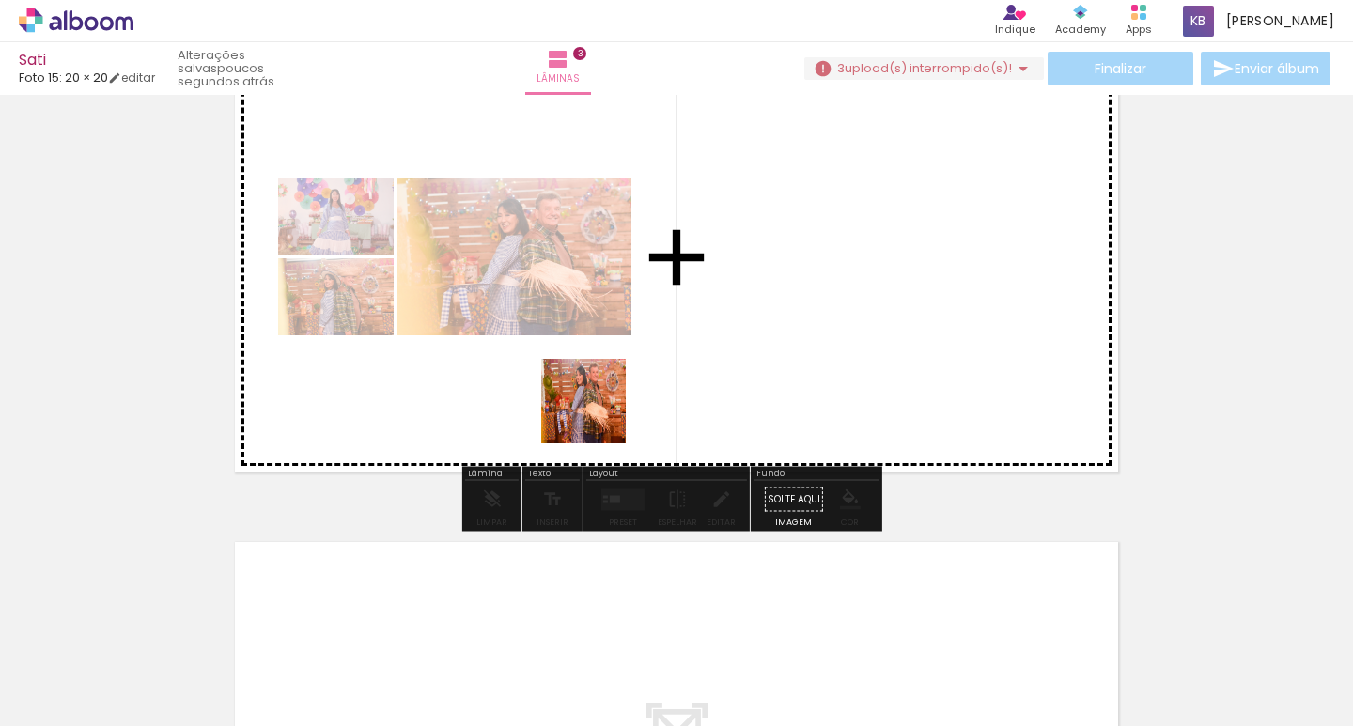
drag, startPoint x: 674, startPoint y: 646, endPoint x: 753, endPoint y: 619, distance: 83.5
click at [582, 336] on quentale-workspace at bounding box center [676, 363] width 1353 height 726
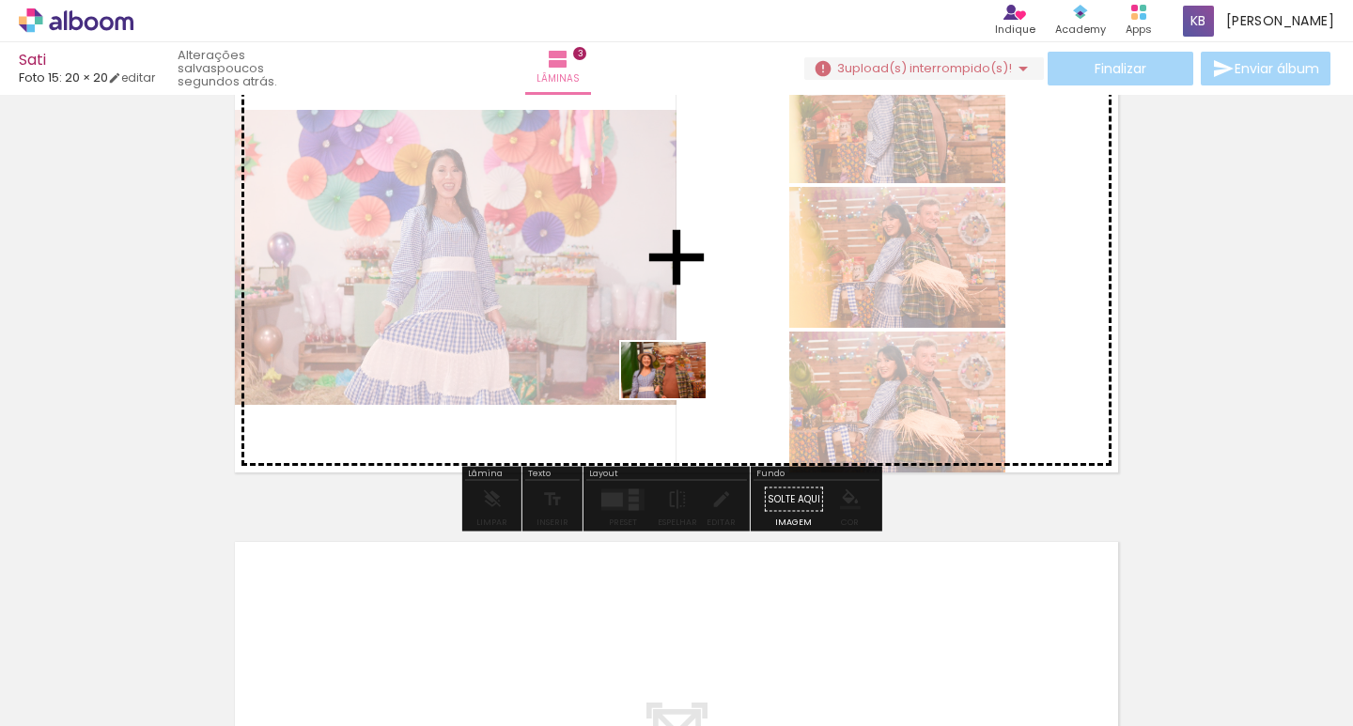
drag, startPoint x: 792, startPoint y: 674, endPoint x: 703, endPoint y: 448, distance: 243.3
click at [676, 397] on quentale-workspace at bounding box center [676, 363] width 1353 height 726
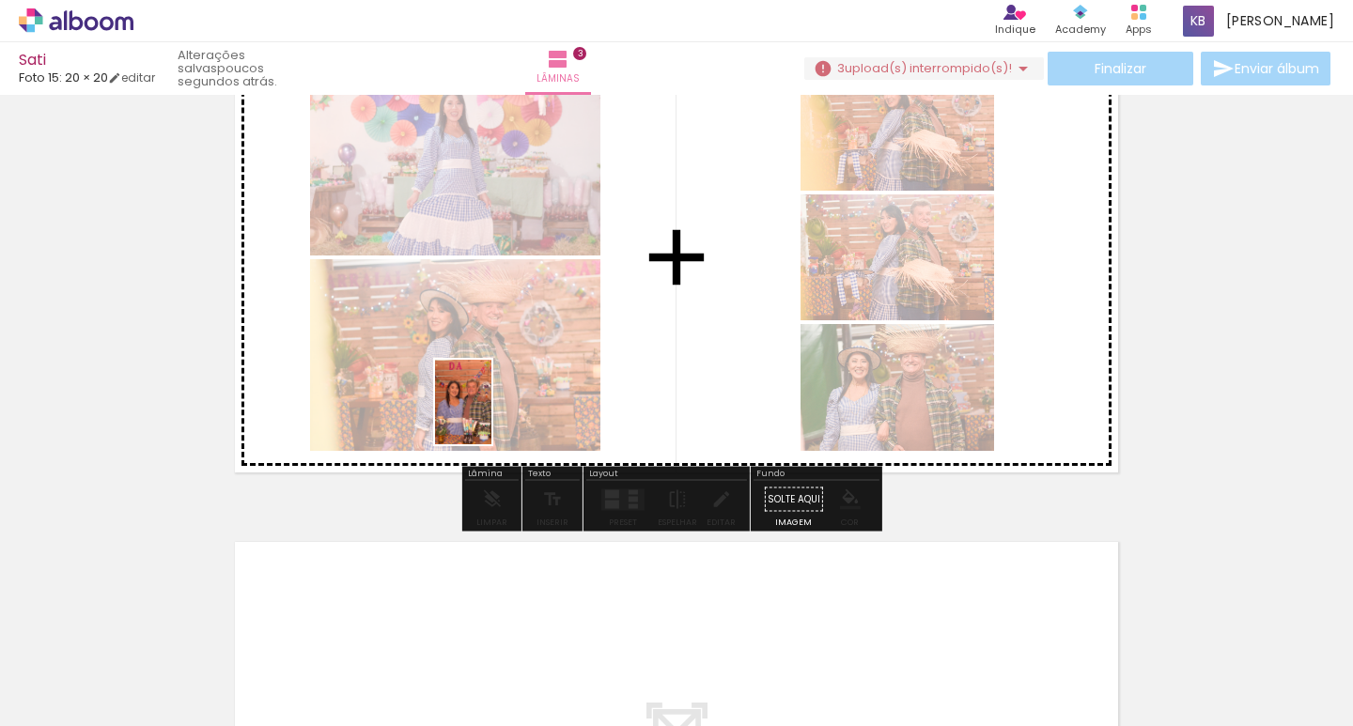
drag, startPoint x: 387, startPoint y: 689, endPoint x: 498, endPoint y: 396, distance: 313.3
click at [498, 396] on quentale-workspace at bounding box center [676, 363] width 1353 height 726
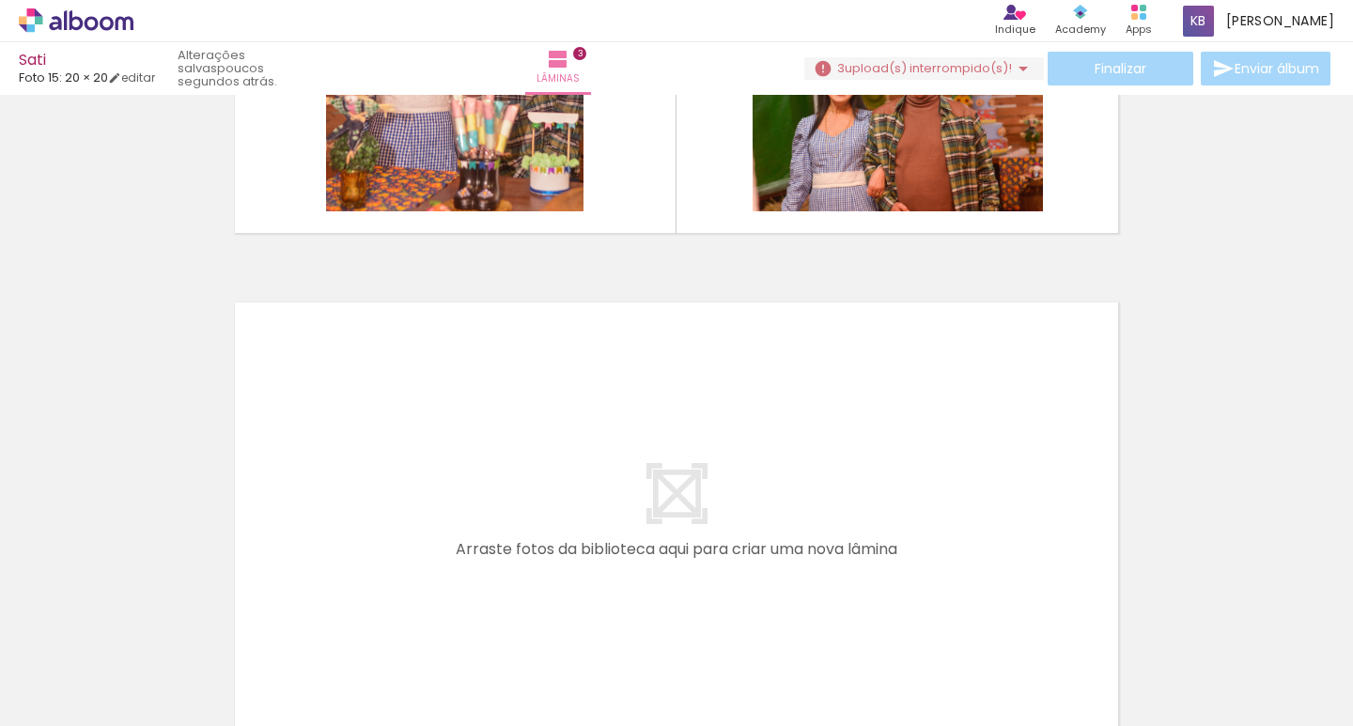
scroll to position [1399, 0]
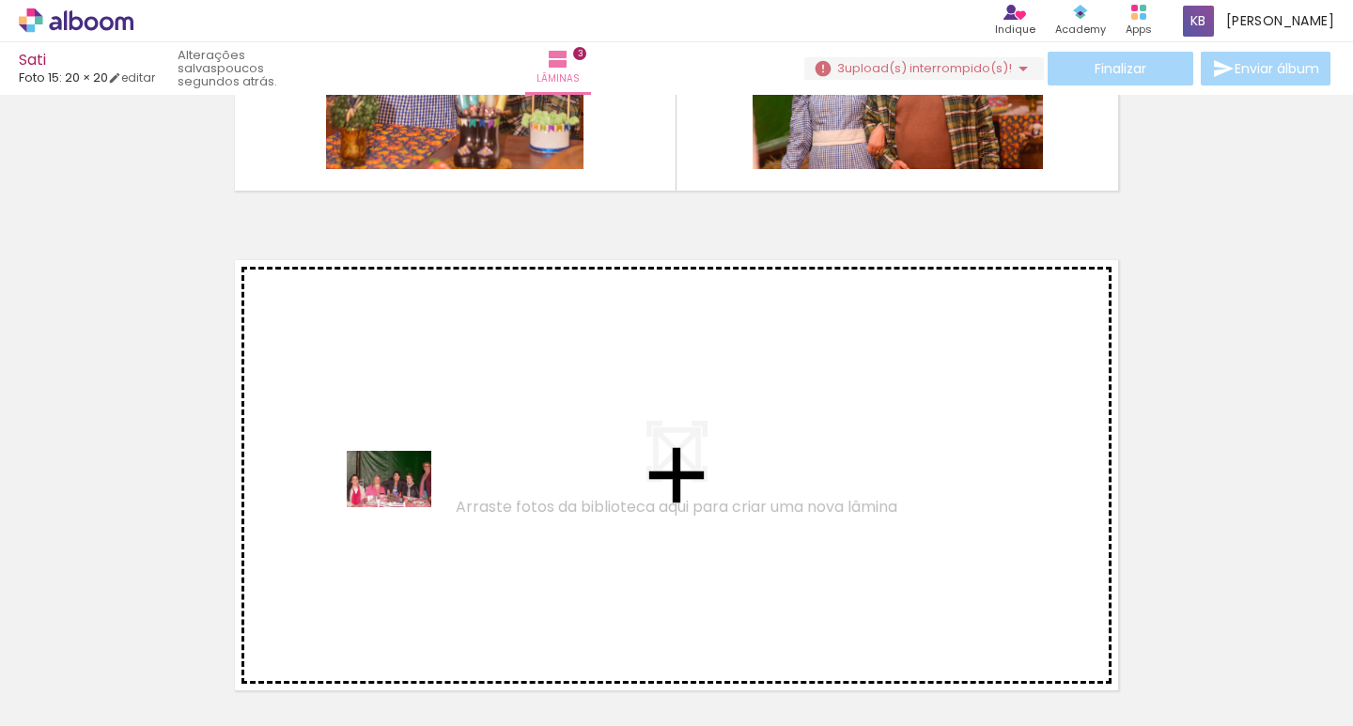
drag, startPoint x: 407, startPoint y: 675, endPoint x: 403, endPoint y: 507, distance: 168.2
click at [403, 507] on quentale-workspace at bounding box center [676, 363] width 1353 height 726
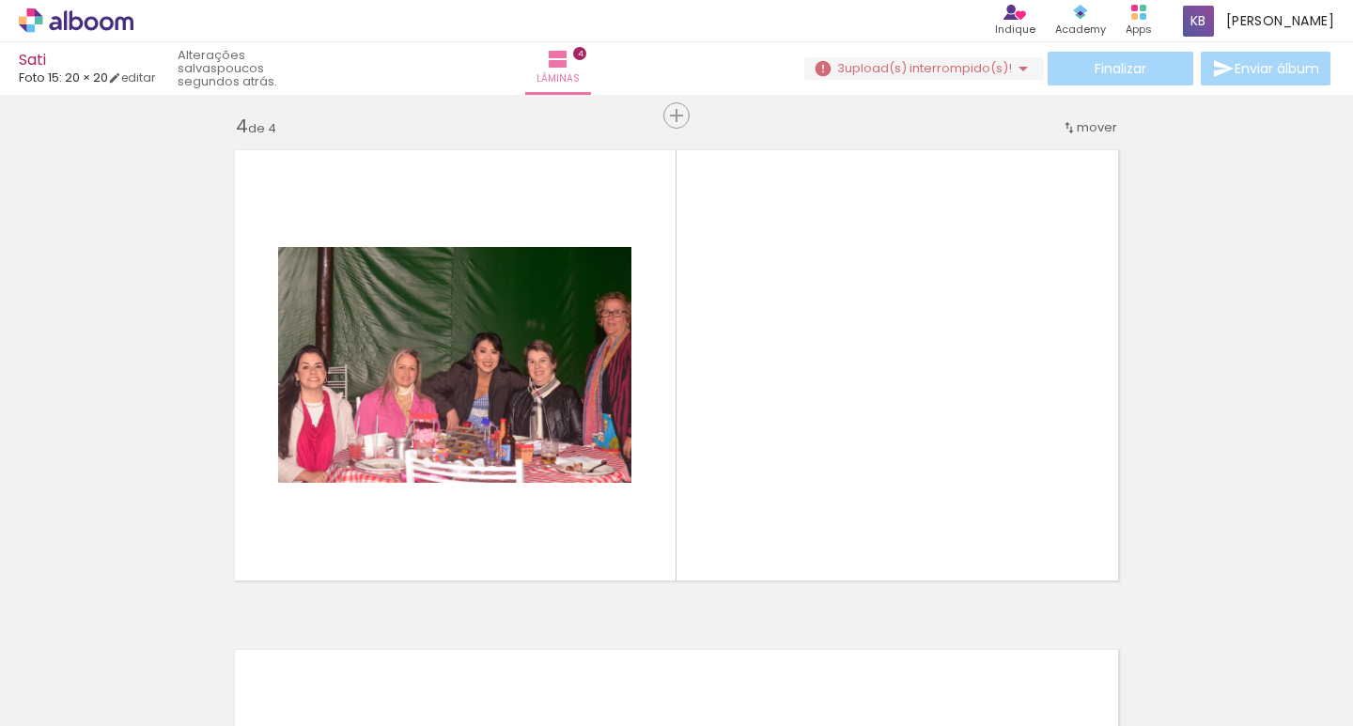
scroll to position [1523, 0]
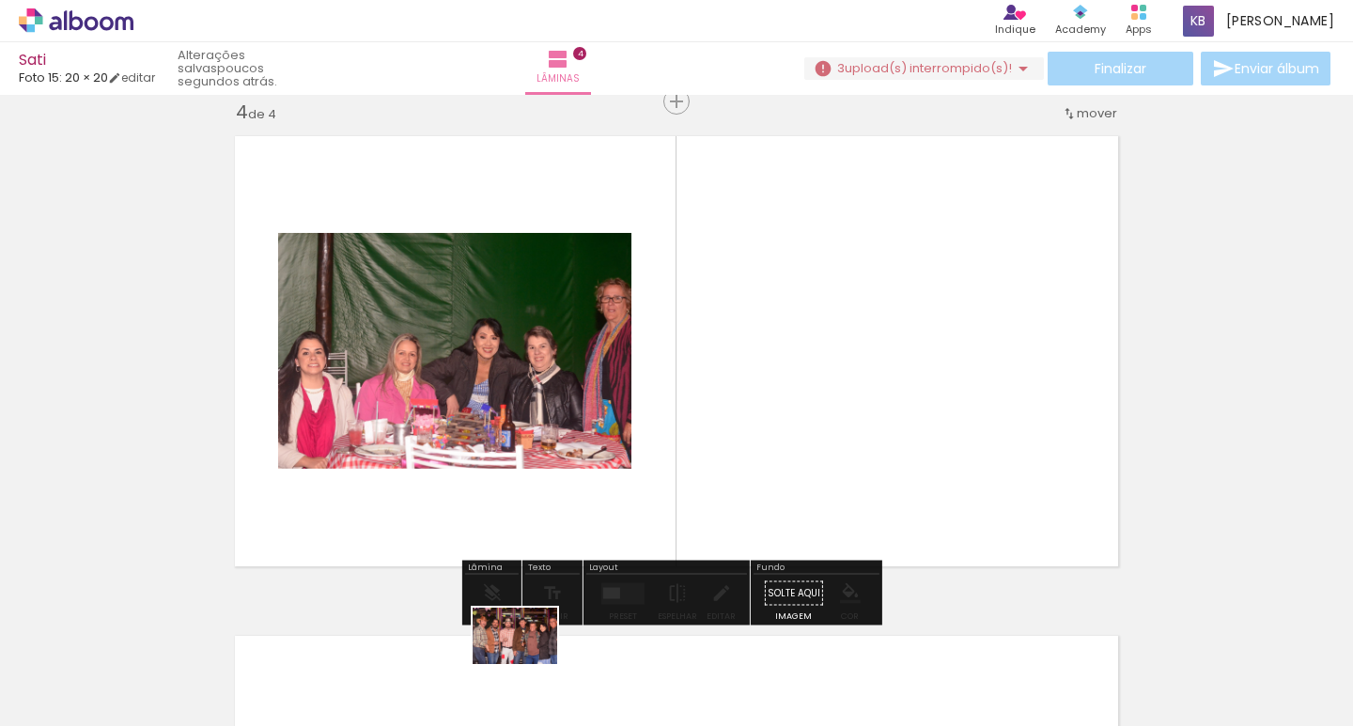
click at [524, 675] on div at bounding box center [486, 663] width 93 height 62
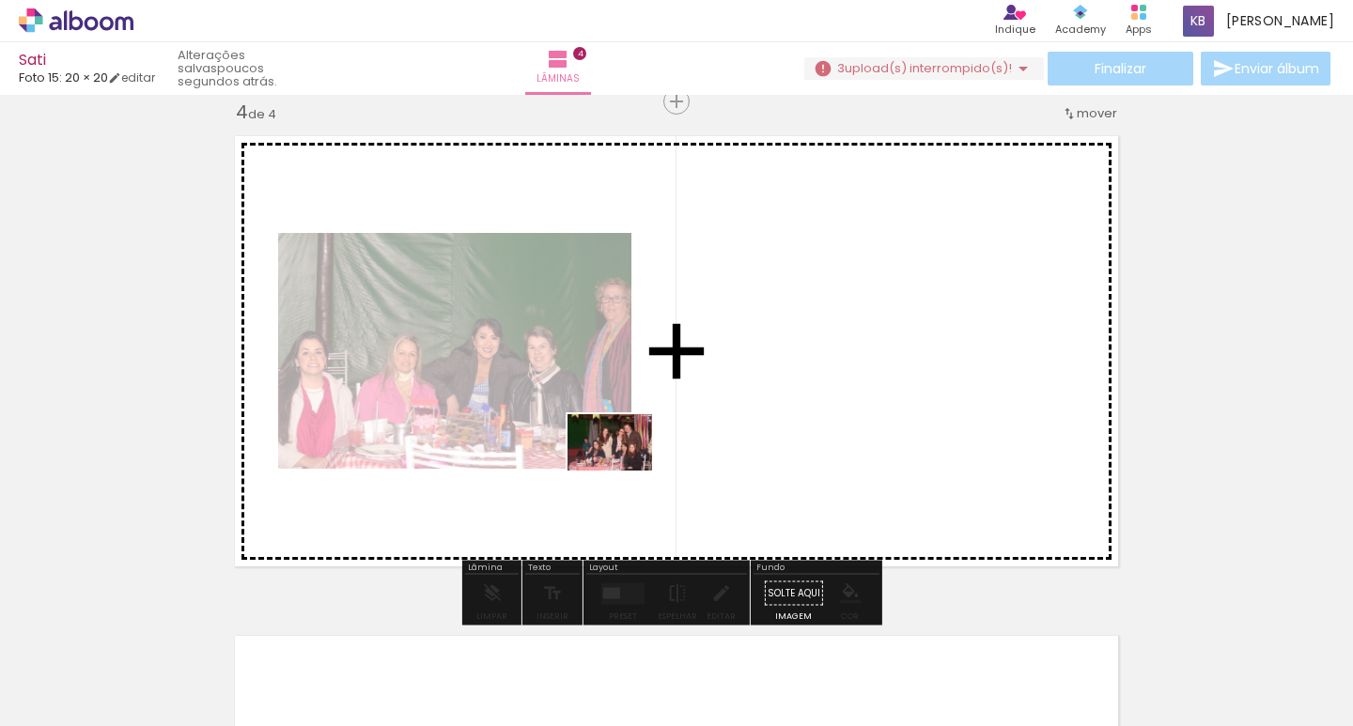
drag, startPoint x: 590, startPoint y: 683, endPoint x: 624, endPoint y: 471, distance: 214.9
click at [624, 471] on quentale-workspace at bounding box center [676, 363] width 1353 height 726
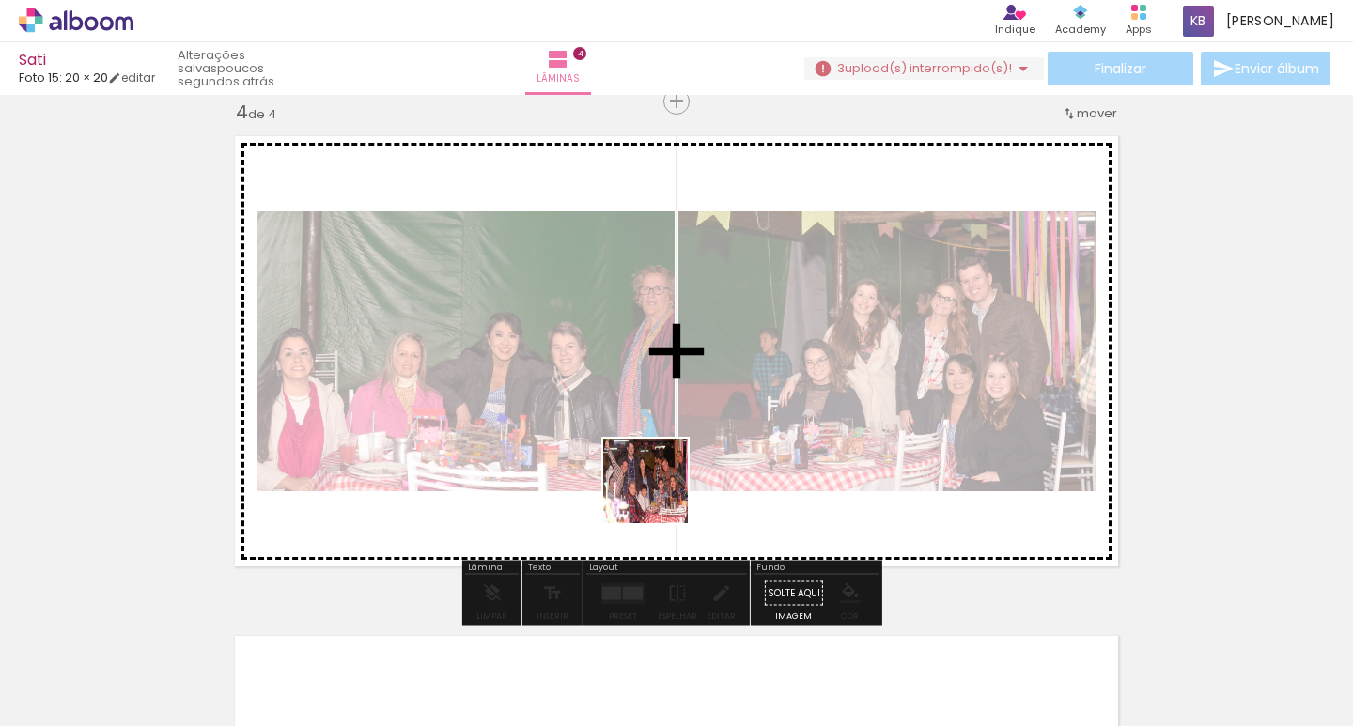
drag, startPoint x: 703, startPoint y: 677, endPoint x: 657, endPoint y: 488, distance: 194.1
click at [657, 488] on quentale-workspace at bounding box center [676, 363] width 1353 height 726
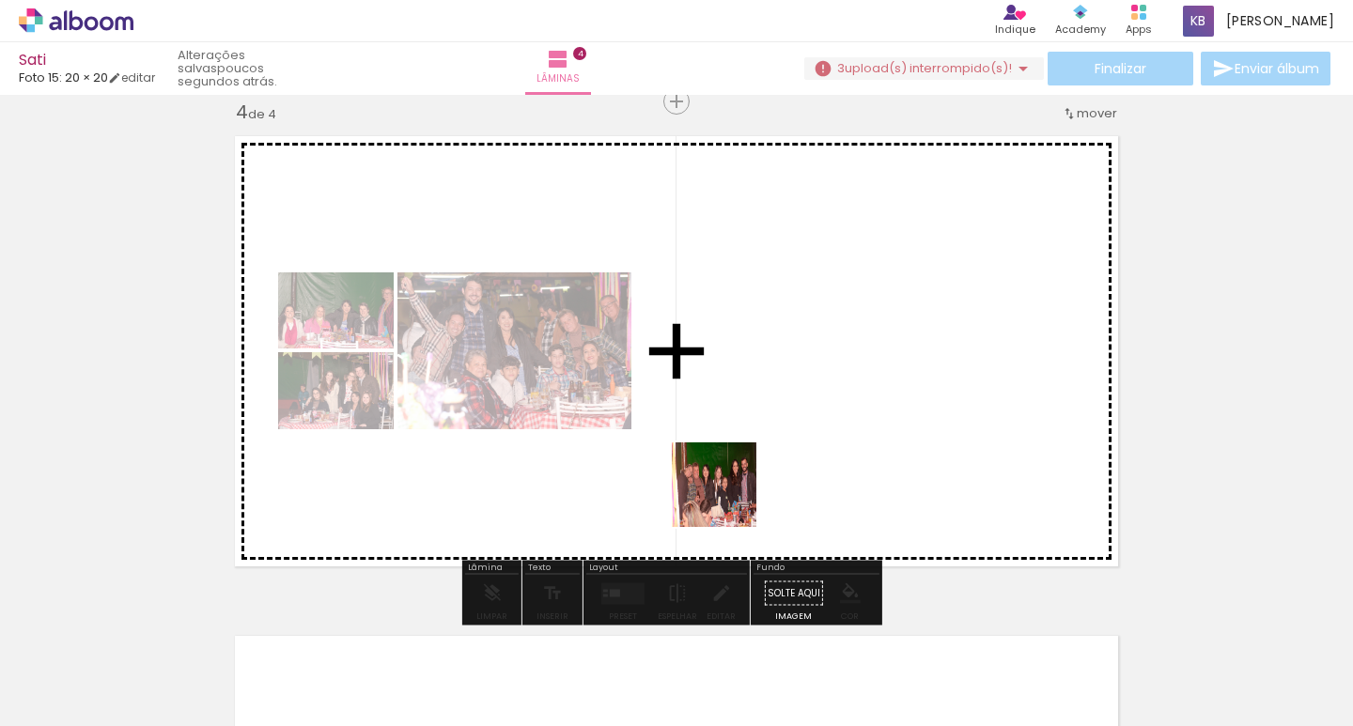
drag, startPoint x: 779, startPoint y: 679, endPoint x: 724, endPoint y: 483, distance: 203.7
click at [724, 483] on quentale-workspace at bounding box center [676, 363] width 1353 height 726
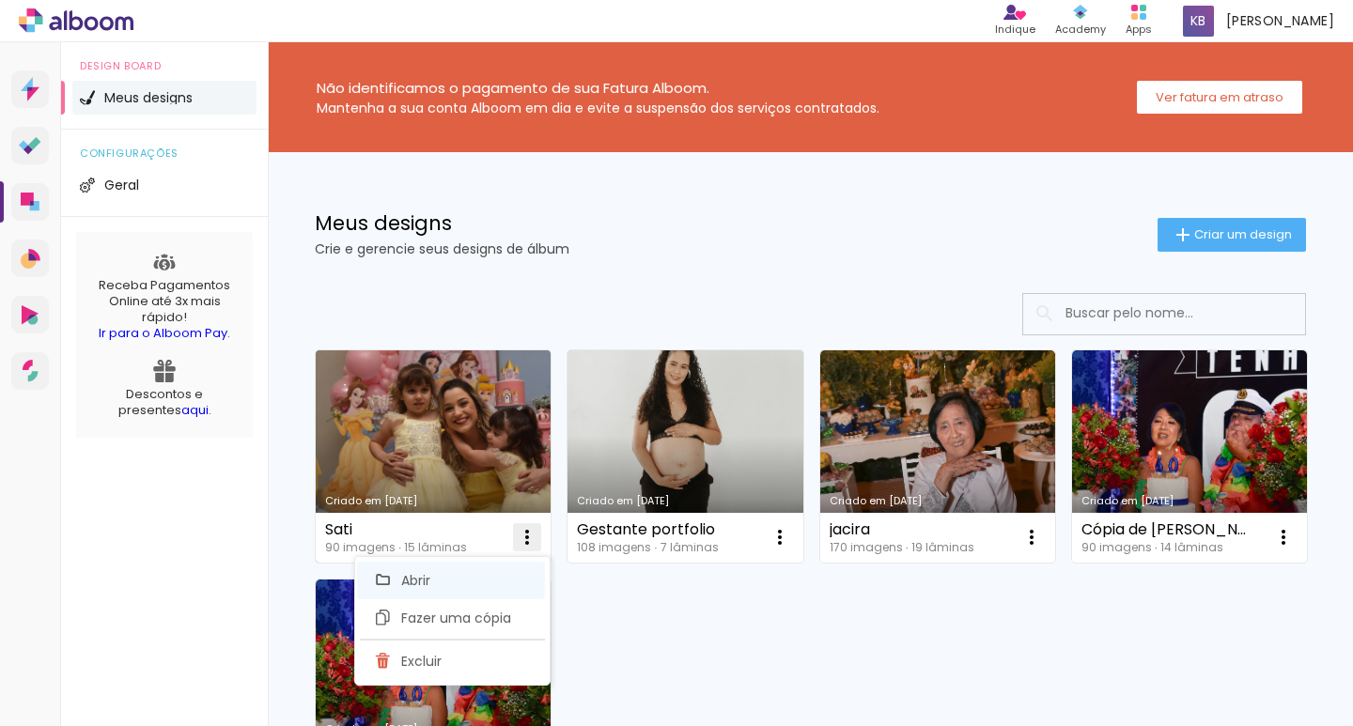
click at [445, 578] on paper-item "Abrir" at bounding box center [451, 581] width 188 height 38
